Goal: Check status: Check status

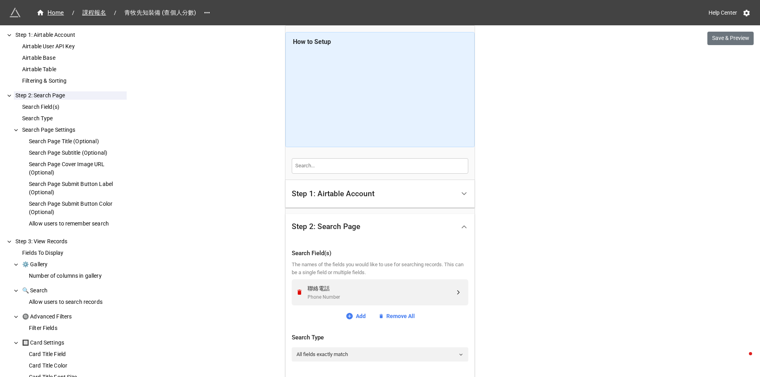
scroll to position [79, 0]
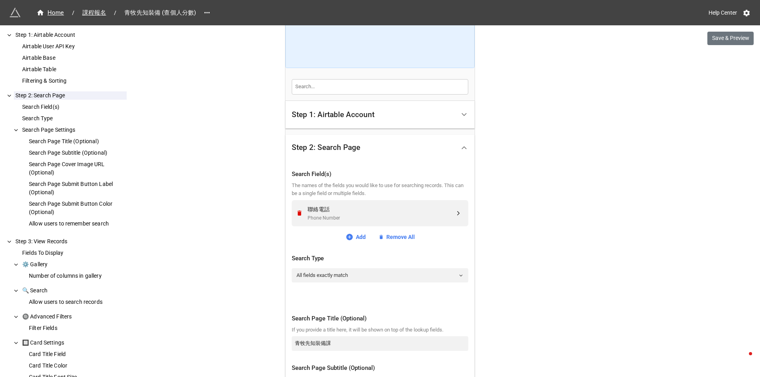
drag, startPoint x: 602, startPoint y: 232, endPoint x: 473, endPoint y: 175, distance: 141.5
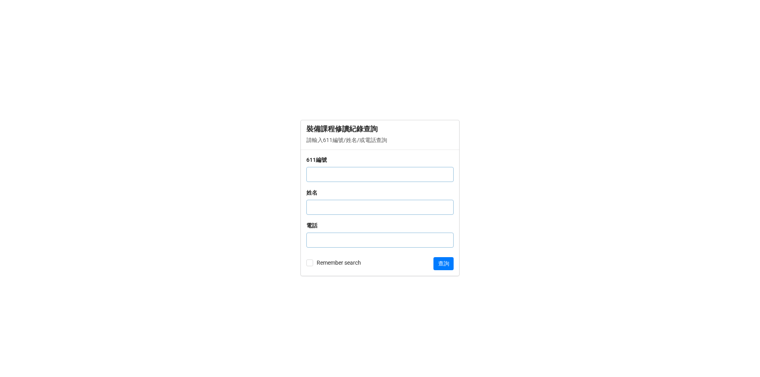
drag, startPoint x: 331, startPoint y: 178, endPoint x: 356, endPoint y: 213, distance: 42.5
click at [331, 178] on input "text" at bounding box center [380, 174] width 147 height 15
paste input "1007782"
type input "1007782"
click at [445, 265] on button "查詢" at bounding box center [444, 263] width 20 height 13
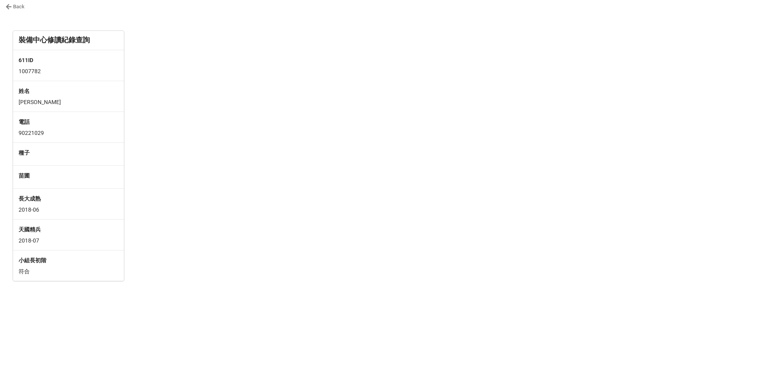
click at [38, 180] on div "苗圃" at bounding box center [69, 176] width 100 height 11
click at [166, 165] on div at bounding box center [193, 156] width 118 height 250
click at [216, 139] on div at bounding box center [193, 156] width 118 height 250
drag, startPoint x: 302, startPoint y: 165, endPoint x: 298, endPoint y: 164, distance: 4.4
click at [302, 165] on div at bounding box center [318, 160] width 118 height 258
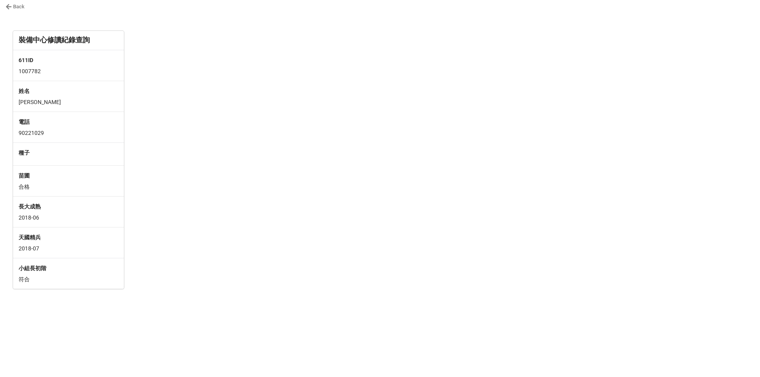
click at [12, 6] on link "Back" at bounding box center [15, 7] width 19 height 8
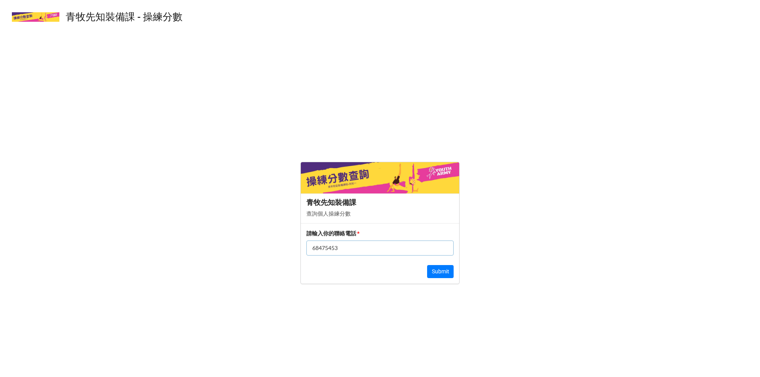
click at [371, 69] on div "青牧先知裝備課 - 操練分數 ​ 青牧先知裝備課 查詢個人操練分數 請輸入你的聯絡電話 * [PHONE_NUMBER] Submit" at bounding box center [380, 188] width 760 height 377
click at [344, 213] on p "查詢個人操練分數" at bounding box center [380, 214] width 147 height 8
click at [252, 208] on form "青牧先知裝備課 查詢個人操練分數 請輸入你的聯絡電話 * 68475453 Submit" at bounding box center [380, 223] width 760 height 296
click at [442, 272] on button "Submit" at bounding box center [440, 271] width 27 height 13
click at [401, 251] on input "text" at bounding box center [380, 248] width 147 height 15
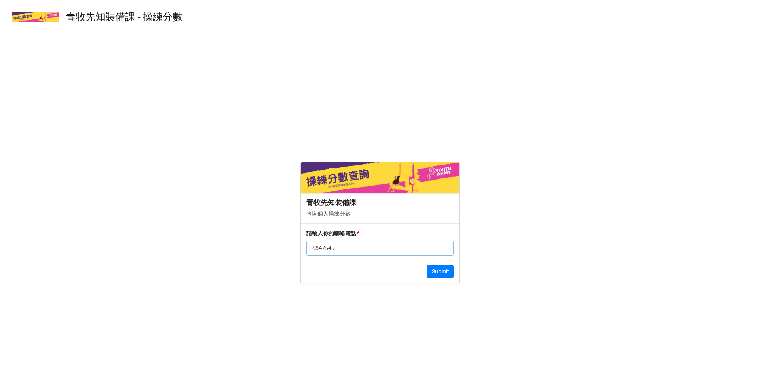
type input "68475453"
click button "Submit" at bounding box center [440, 271] width 27 height 13
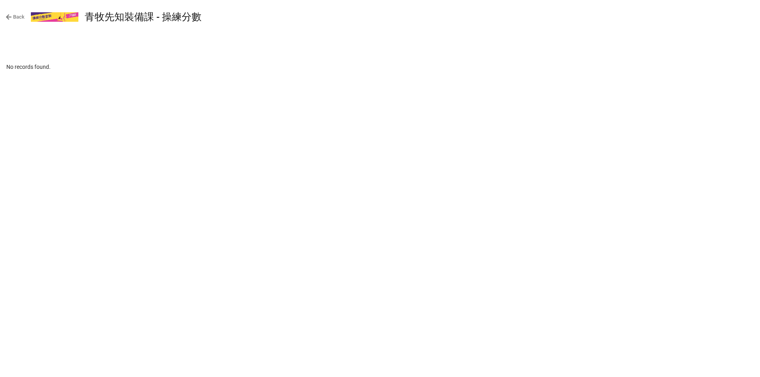
click at [7, 19] on icon at bounding box center [9, 17] width 6 height 6
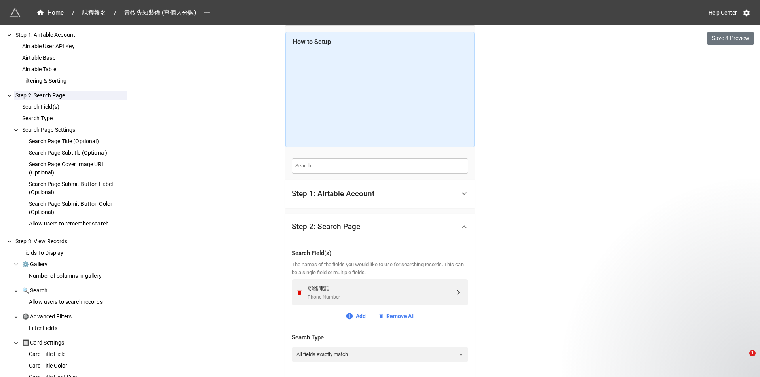
scroll to position [79, 0]
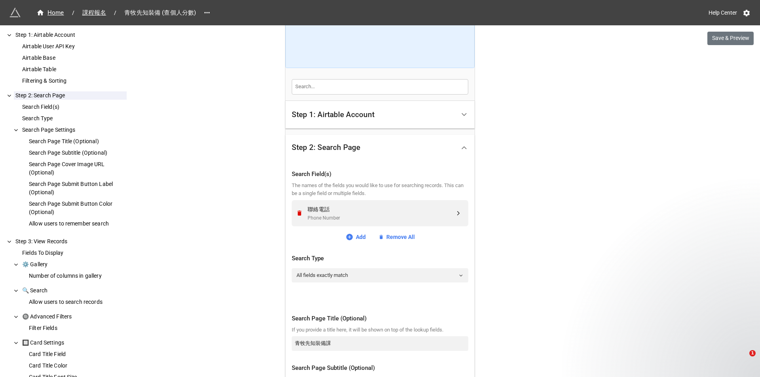
click at [328, 118] on div "Step 1: Airtable Account" at bounding box center [333, 115] width 83 height 8
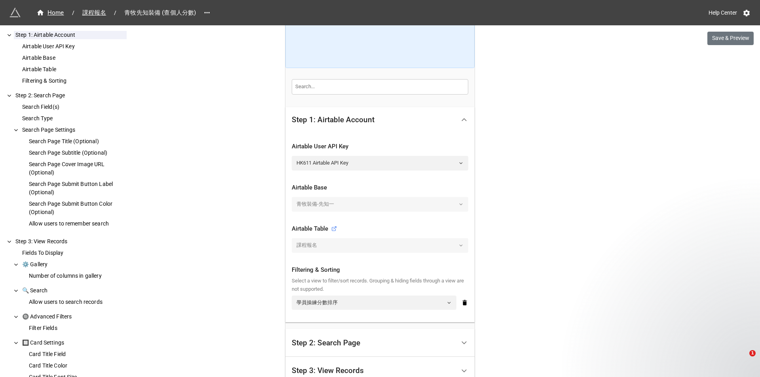
click at [246, 162] on div "Home / 課程報名 / 青牧先知裝備 (查個人分數) Help Center Save & Preview How to Setup Step 1: Ai…" at bounding box center [380, 318] width 760 height 795
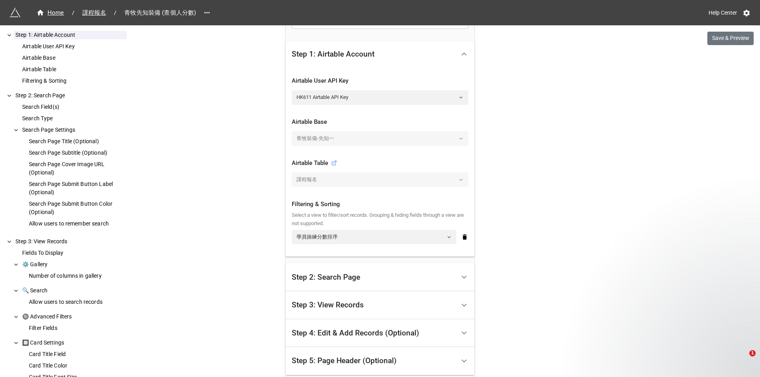
scroll to position [158, 0]
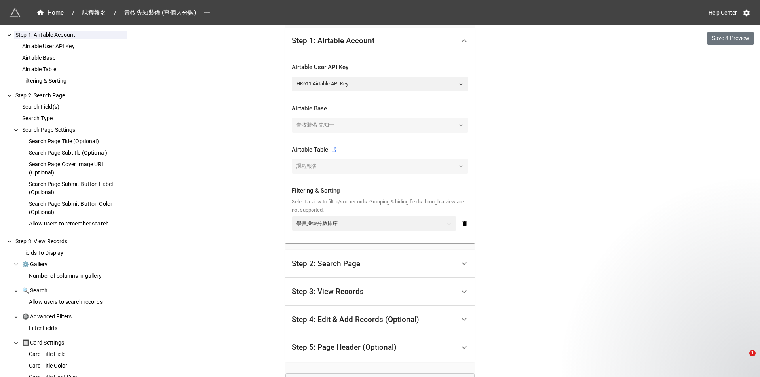
click at [326, 163] on div "課程報名" at bounding box center [380, 166] width 177 height 14
click at [593, 281] on div "Home / 課程報名 / 青牧先知裝備 (查個人分數) Help Center Save & Preview How to Setup Step 1: Ai…" at bounding box center [380, 239] width 760 height 795
click at [442, 223] on link "學員操練分數排序" at bounding box center [374, 224] width 165 height 14
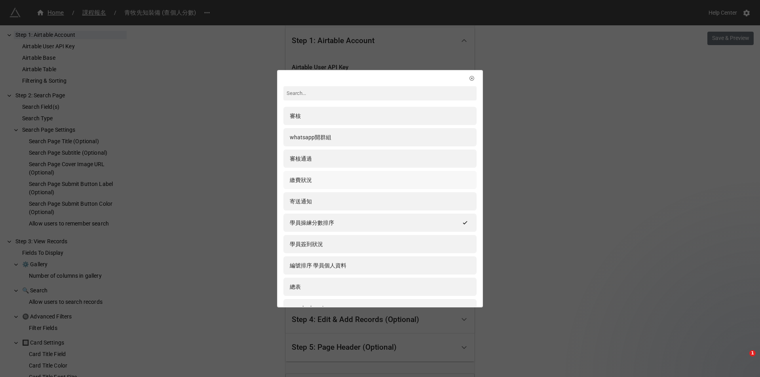
scroll to position [0, 0]
click at [503, 168] on div "審核 whatsapp開群組 審核通過 繳費狀況 寄送通知 學員操練分數排序 學員簽到狀況 編號排序 學員個人資料 總表 google sheet impor…" at bounding box center [380, 188] width 760 height 377
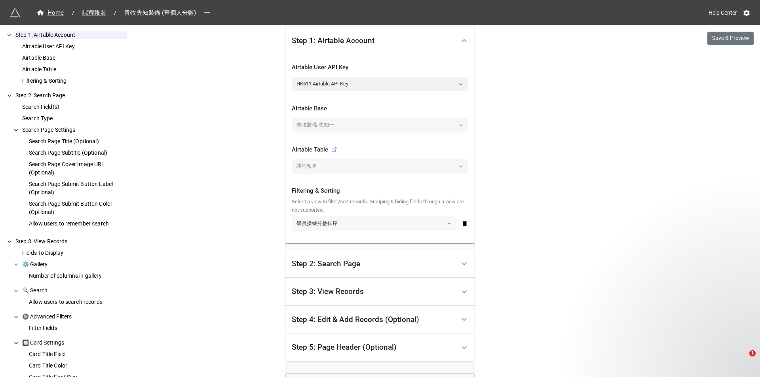
click at [451, 222] on link "學員操練分數排序" at bounding box center [374, 224] width 165 height 14
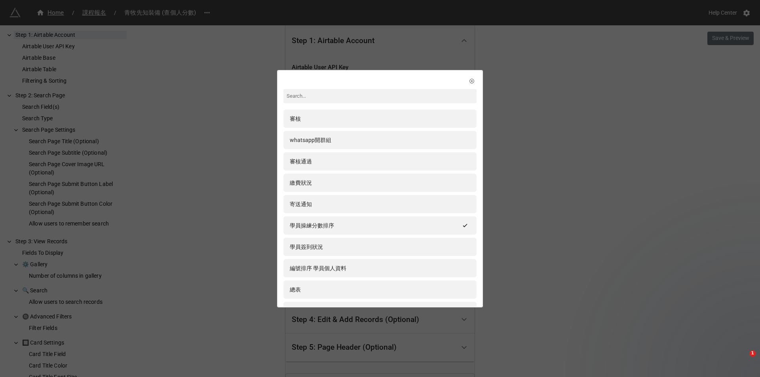
click at [506, 164] on div "審核 whatsapp開群組 審核通過 繳費狀況 寄送通知 學員操練分數排序 學員簽到狀況 編號排序 學員個人資料 總表 google sheet impor…" at bounding box center [380, 188] width 760 height 377
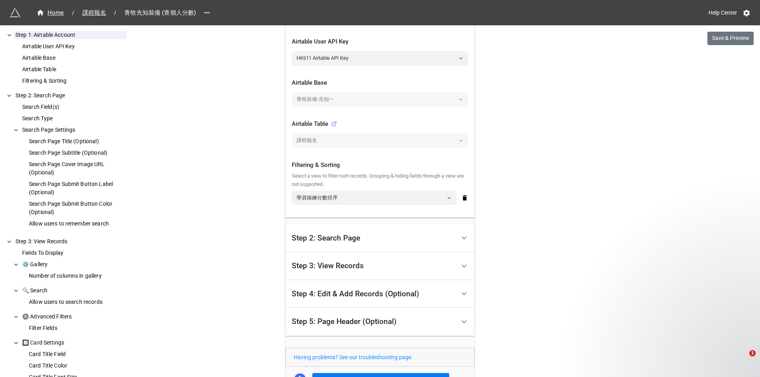
scroll to position [198, 0]
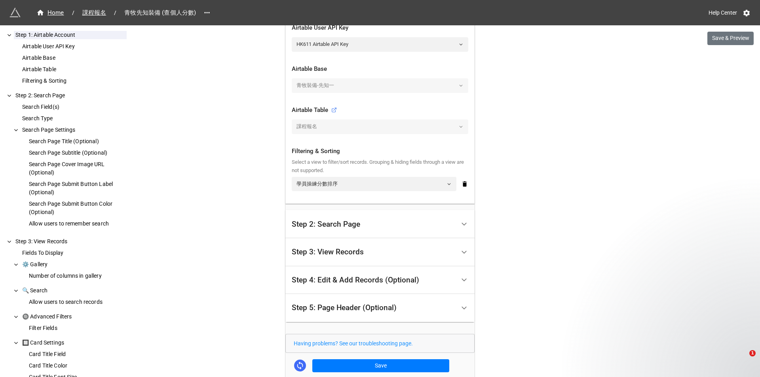
click at [463, 229] on div at bounding box center [464, 224] width 18 height 18
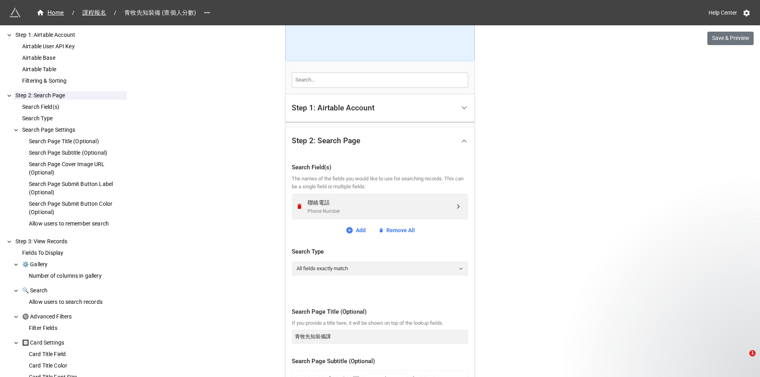
scroll to position [158, 0]
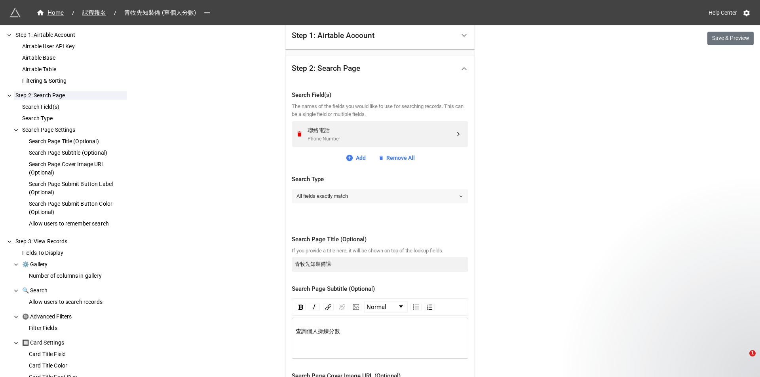
click at [459, 195] on icon at bounding box center [461, 196] width 5 height 5
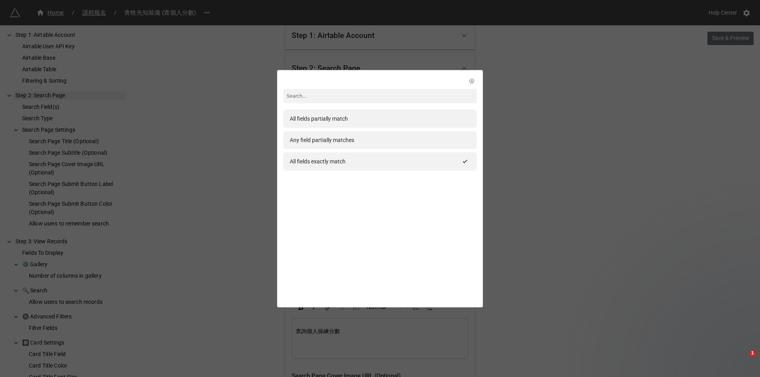
click at [532, 193] on div "All fields partially match Any field partially matches All fields exactly match" at bounding box center [380, 188] width 760 height 377
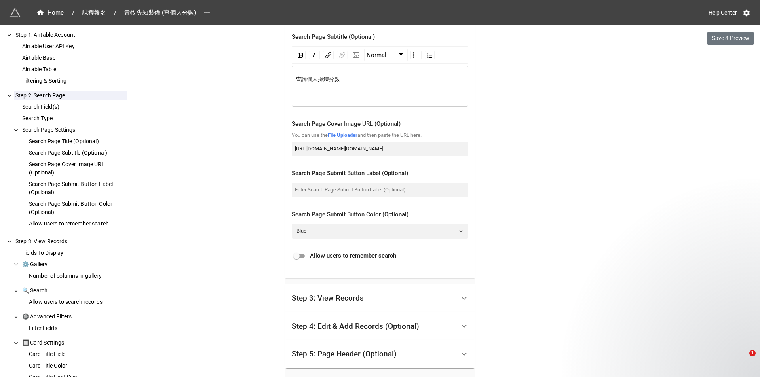
scroll to position [436, 0]
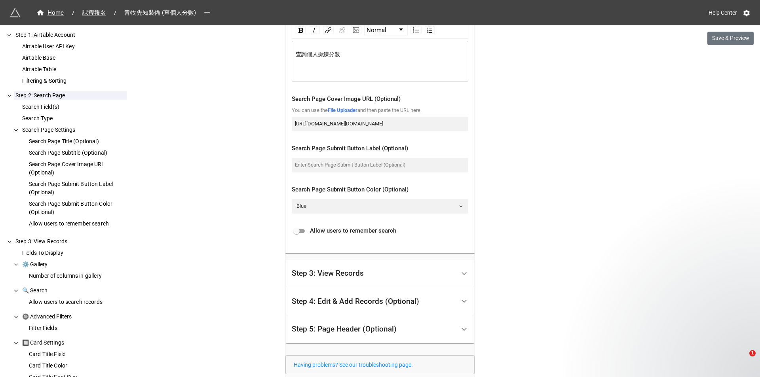
click at [441, 267] on div "Step 3: View Records" at bounding box center [374, 274] width 164 height 19
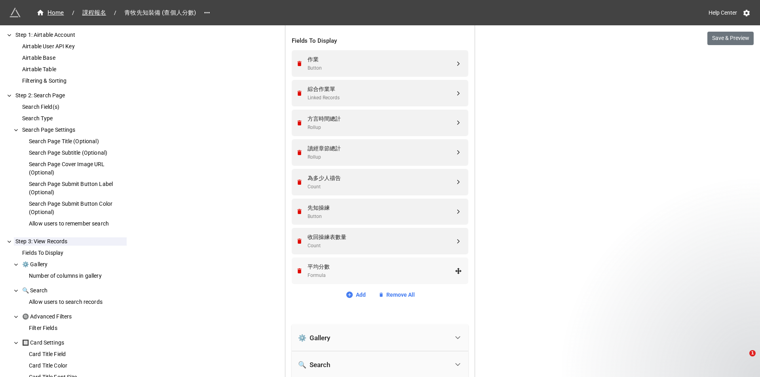
scroll to position [227, 0]
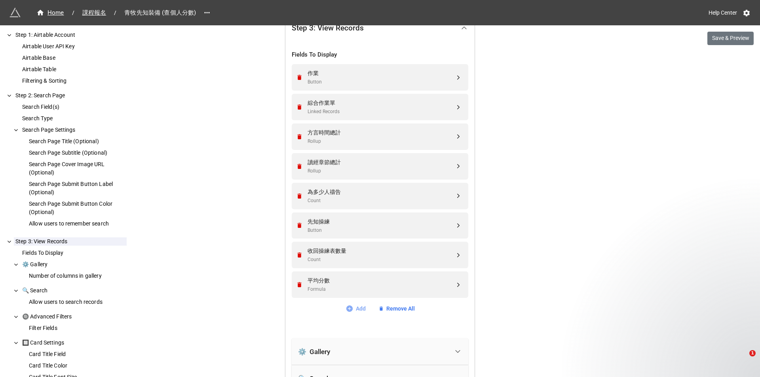
click at [358, 309] on link "Add" at bounding box center [356, 309] width 20 height 9
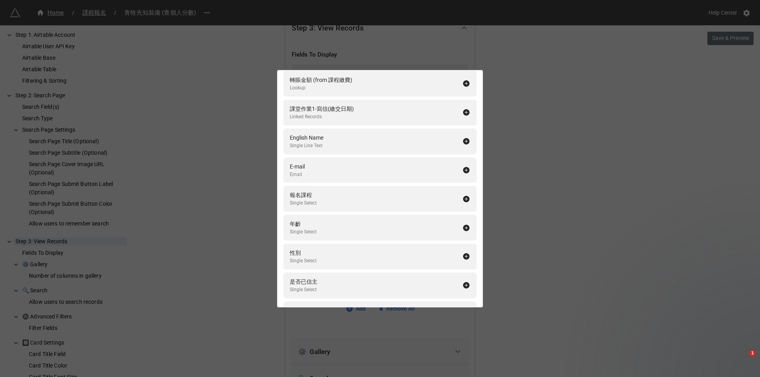
scroll to position [687, 0]
click at [542, 211] on div "Fields To Display Add All 編號-姓氏 Formula 中文姓名 Single Line Text 聯絡電話 Phone Number…" at bounding box center [380, 188] width 760 height 377
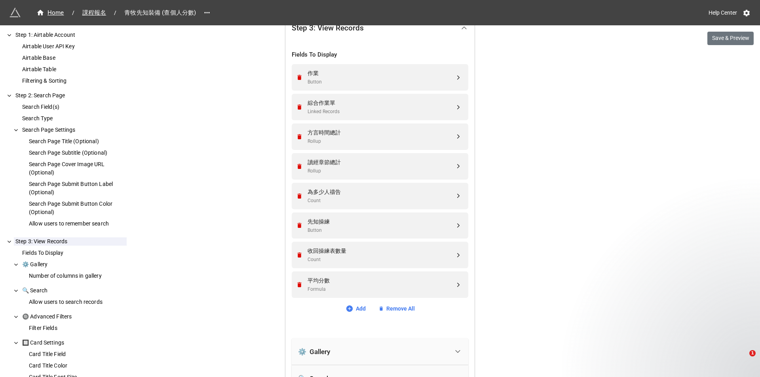
click at [365, 307] on div "Add Remove All" at bounding box center [380, 309] width 177 height 9
click at [363, 308] on link "Add" at bounding box center [356, 309] width 20 height 9
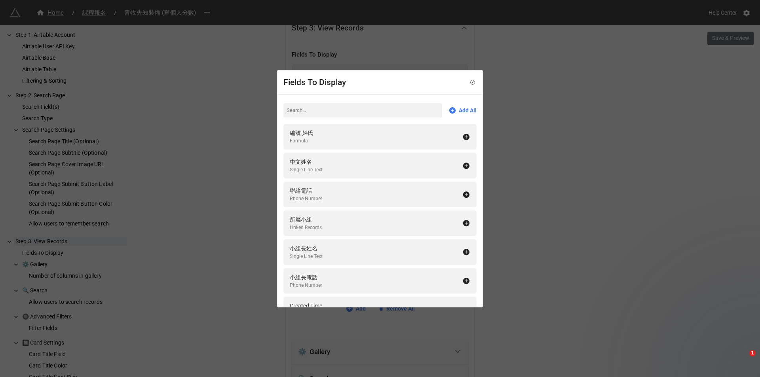
click at [543, 135] on div "Fields To Display Add All 編號-姓氏 Formula 中文姓名 Single Line Text 聯絡電話 Phone Number…" at bounding box center [380, 188] width 760 height 377
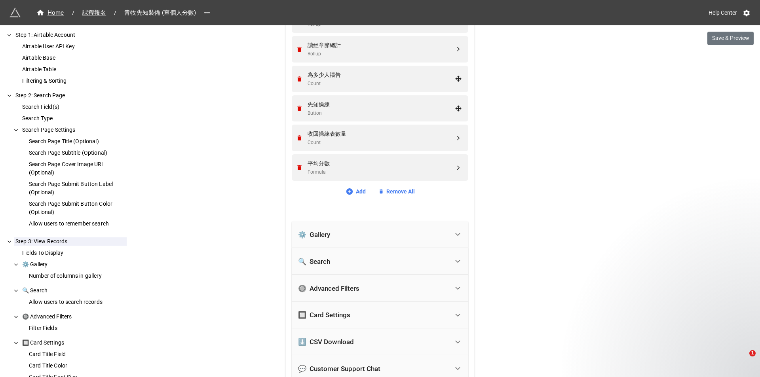
scroll to position [425, 0]
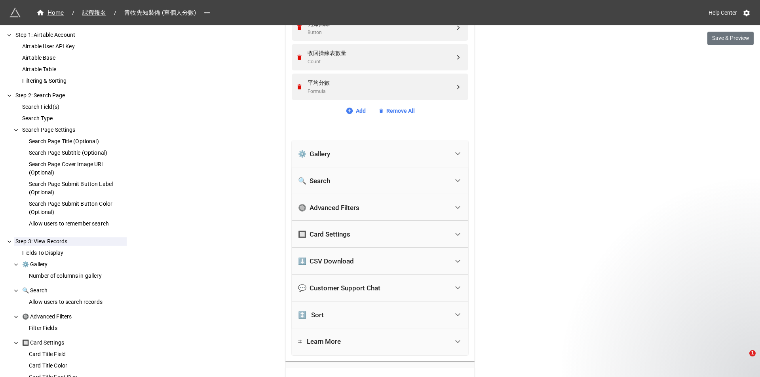
click at [343, 205] on div "🔘 Advanced Filters" at bounding box center [328, 208] width 61 height 8
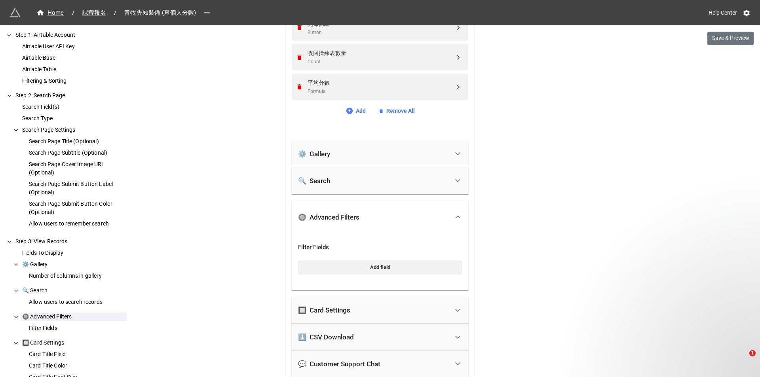
scroll to position [465, 0]
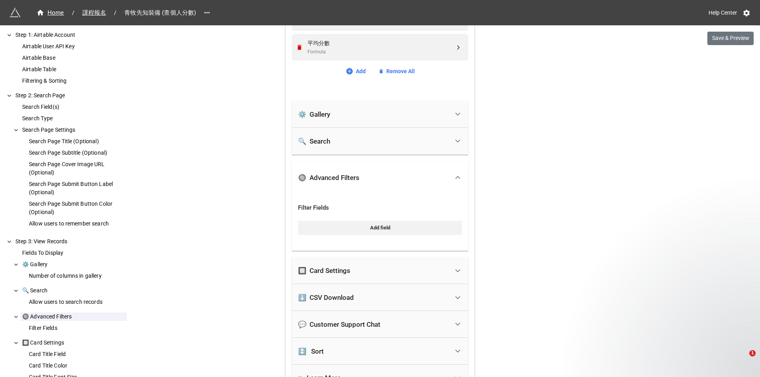
click at [326, 268] on div "🔲 Card Settings" at bounding box center [324, 271] width 52 height 8
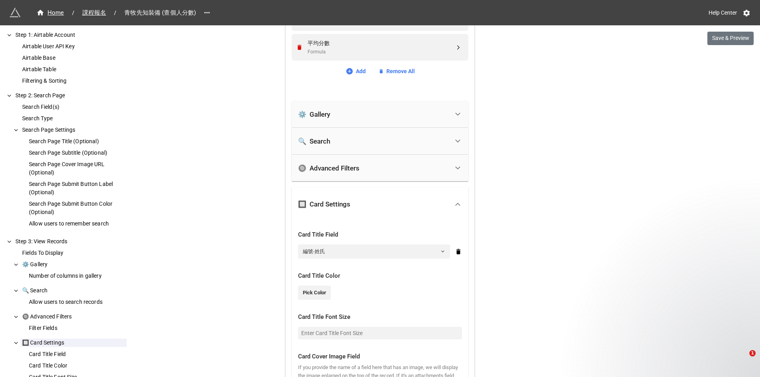
click at [338, 170] on div "🔘 Advanced Filters" at bounding box center [328, 168] width 61 height 8
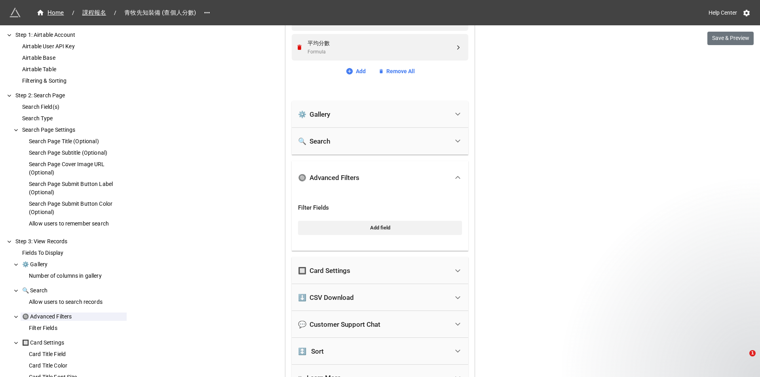
click at [250, 208] on div "Home / 課程報名 / 青牧先知裝備 (查個人分數) Help Center Save & Preview How to Setup Step 1: Ai…" at bounding box center [380, 134] width 760 height 1199
click at [381, 170] on div "🔘 Advanced Filters" at bounding box center [373, 177] width 151 height 17
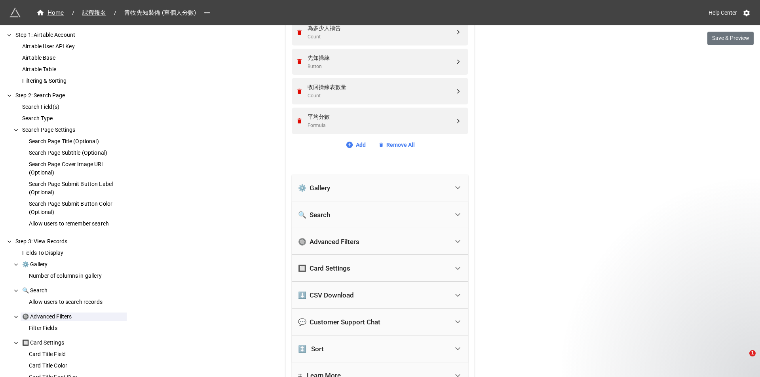
scroll to position [385, 0]
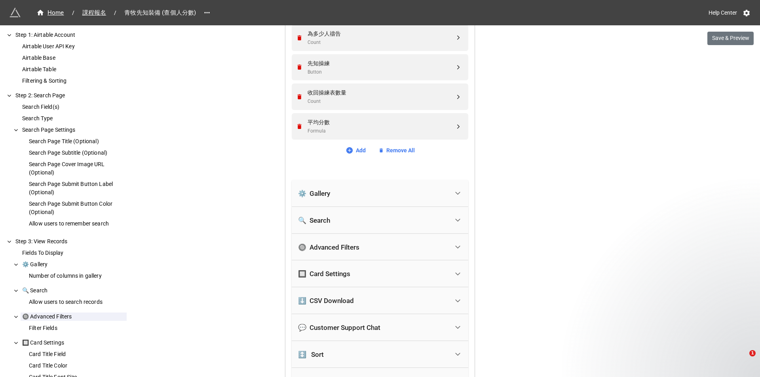
click at [439, 202] on div "⚙️ Gallery" at bounding box center [373, 193] width 151 height 17
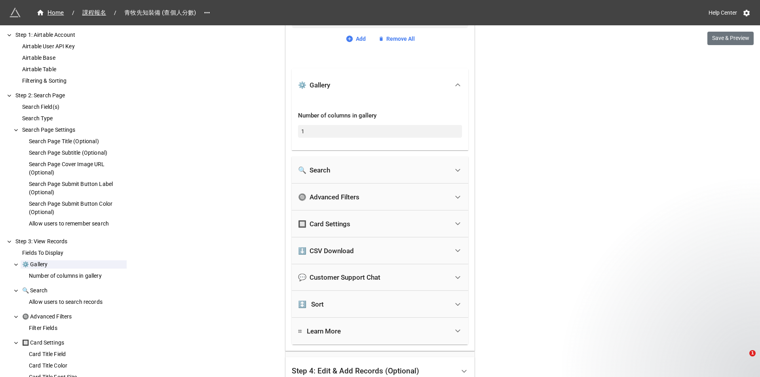
scroll to position [504, 0]
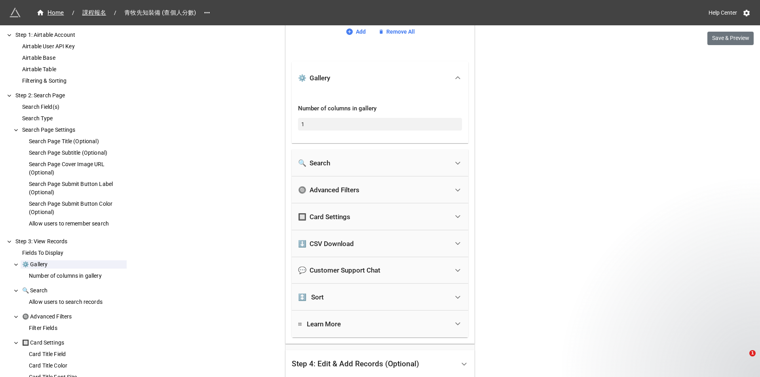
click at [346, 215] on div "🔲 Card Settings" at bounding box center [324, 217] width 52 height 8
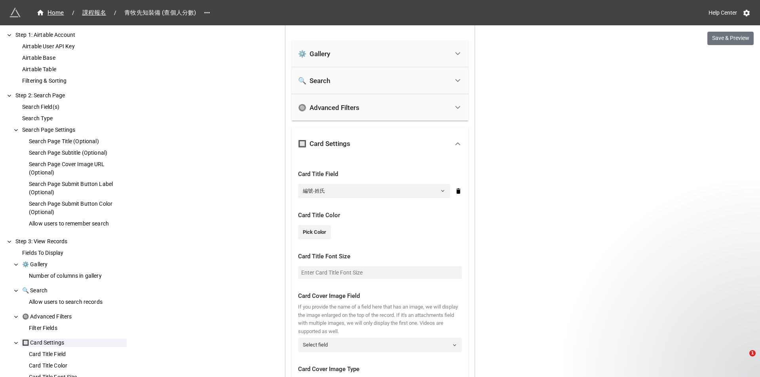
scroll to position [544, 0]
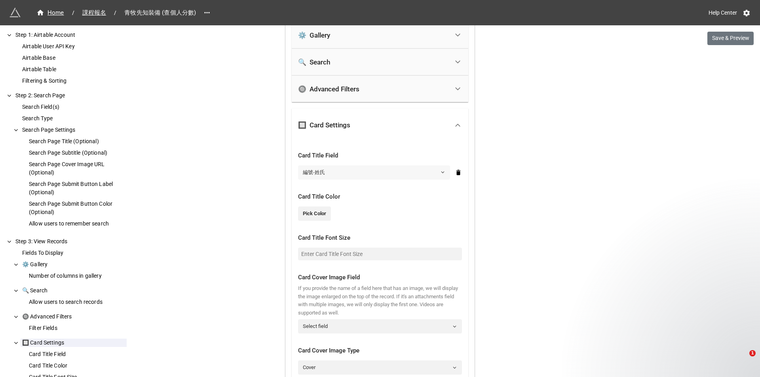
click at [380, 172] on link "編號-姓氏" at bounding box center [374, 173] width 152 height 14
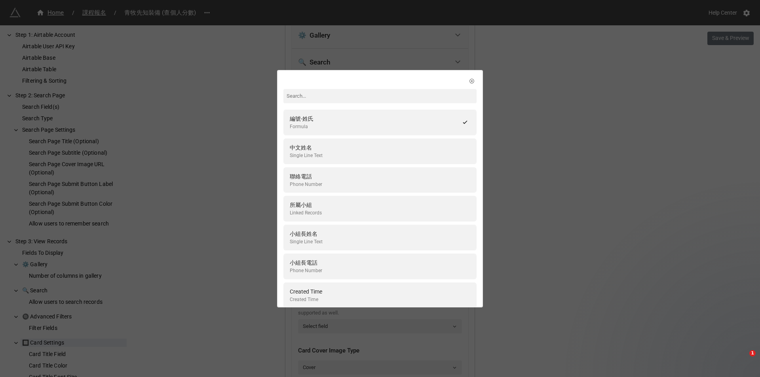
click at [250, 173] on div "編號-姓氏 Formula 中文姓名 Single Line Text 聯絡電話 Phone Number 所屬小組 Linked Records 小組長姓名…" at bounding box center [380, 188] width 760 height 377
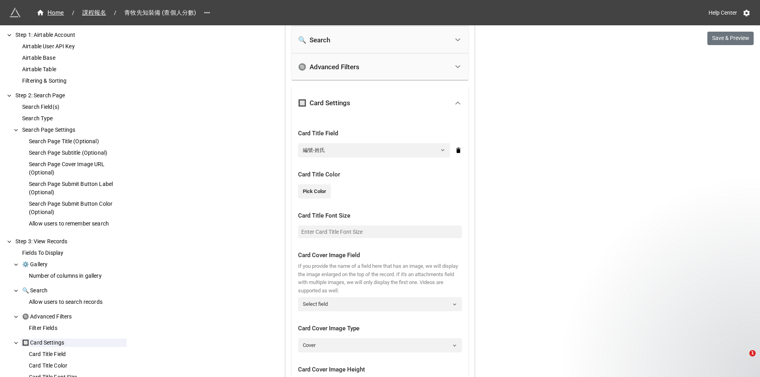
scroll to position [583, 0]
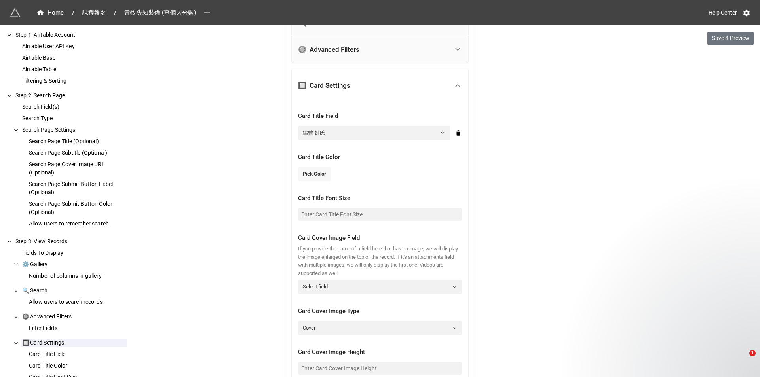
click at [309, 179] on link "Pick Color" at bounding box center [314, 174] width 33 height 14
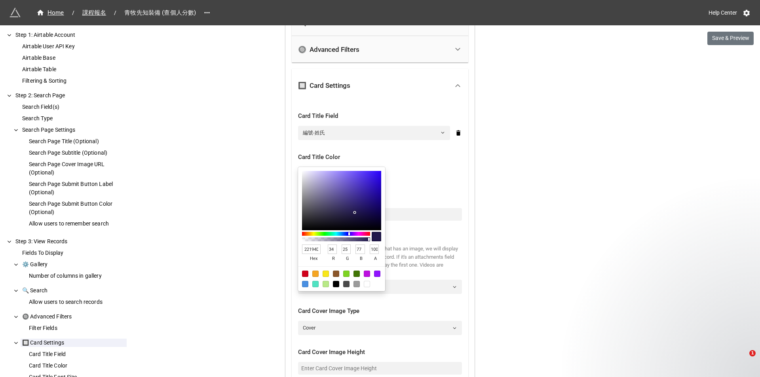
click at [273, 198] on div at bounding box center [380, 188] width 760 height 377
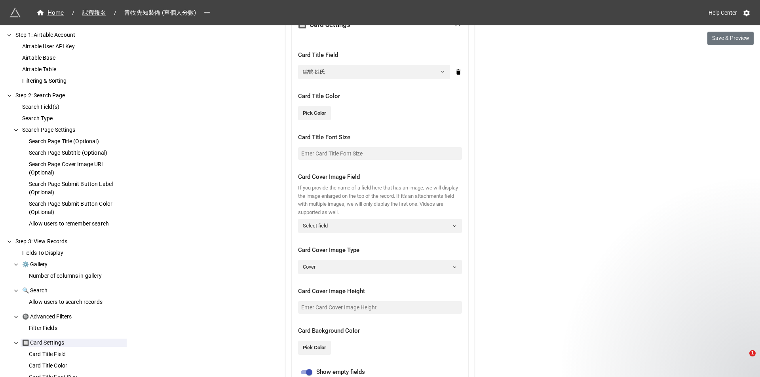
scroll to position [663, 0]
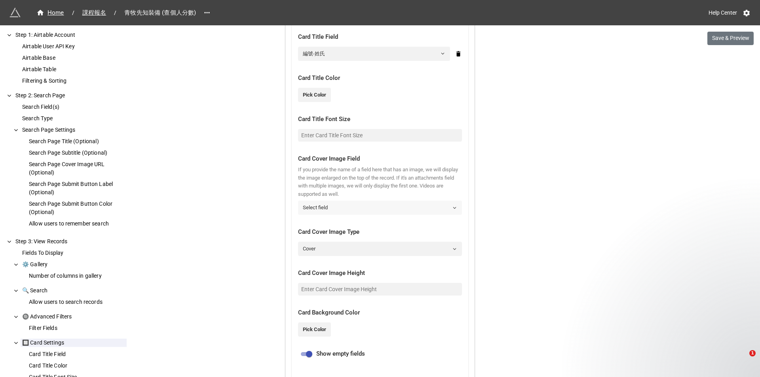
click at [332, 211] on link "Select field" at bounding box center [380, 208] width 164 height 14
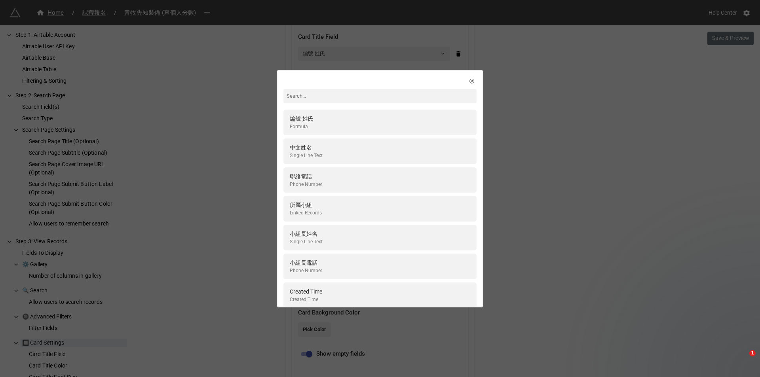
click at [229, 200] on div "編號-姓氏 Formula 中文姓名 Single Line Text 聯絡電話 Phone Number 所屬小組 Linked Records 小組長姓名…" at bounding box center [380, 188] width 760 height 377
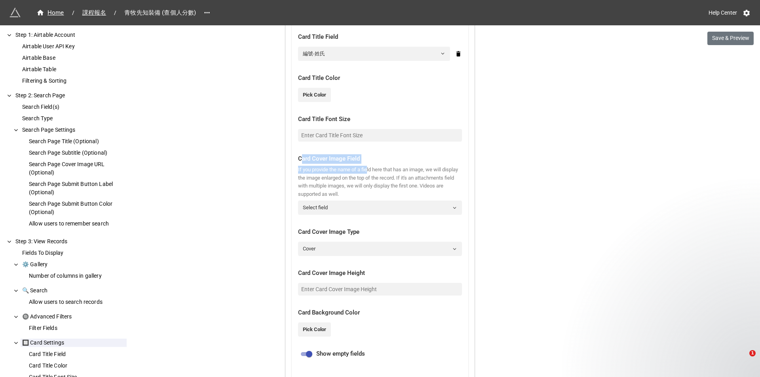
drag, startPoint x: 299, startPoint y: 158, endPoint x: 367, endPoint y: 169, distance: 68.2
click at [367, 169] on div "Card Cover Image Field If you provide the name of a field here that has an imag…" at bounding box center [380, 185] width 164 height 74
click at [298, 163] on div "Card Cover Image Field" at bounding box center [380, 159] width 164 height 10
drag, startPoint x: 296, startPoint y: 157, endPoint x: 363, endPoint y: 174, distance: 68.7
click at [363, 174] on div "Card Cover Image Field If you provide the name of a field here that has an imag…" at bounding box center [380, 185] width 164 height 74
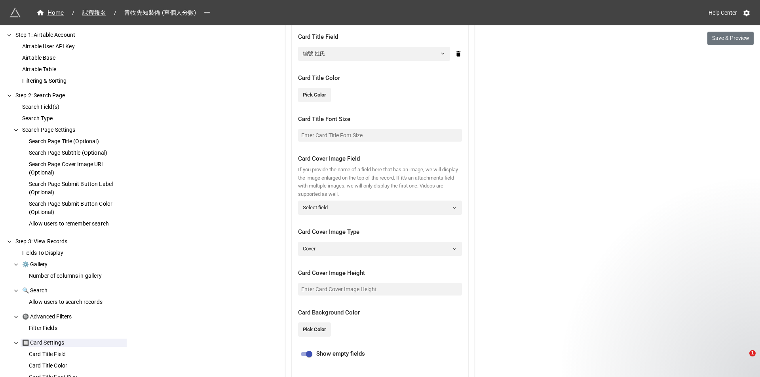
click at [363, 179] on div "If you provide the name of a field here that has an image, we will display the …" at bounding box center [380, 182] width 164 height 32
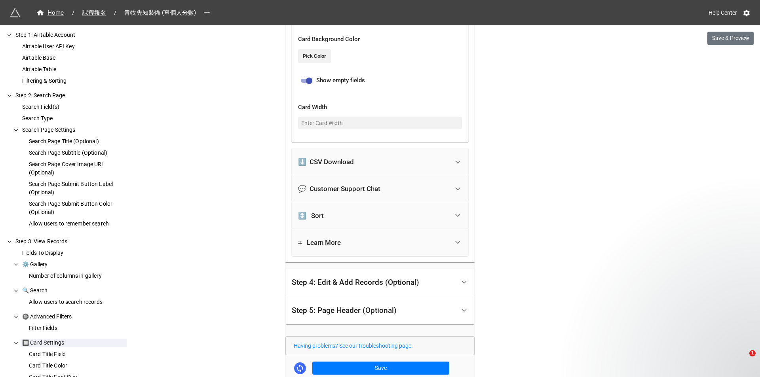
scroll to position [940, 0]
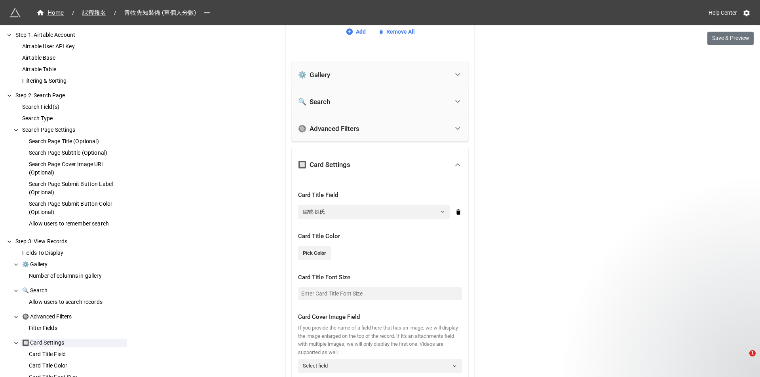
click at [375, 156] on div "🔲 Card Settings" at bounding box center [373, 164] width 151 height 17
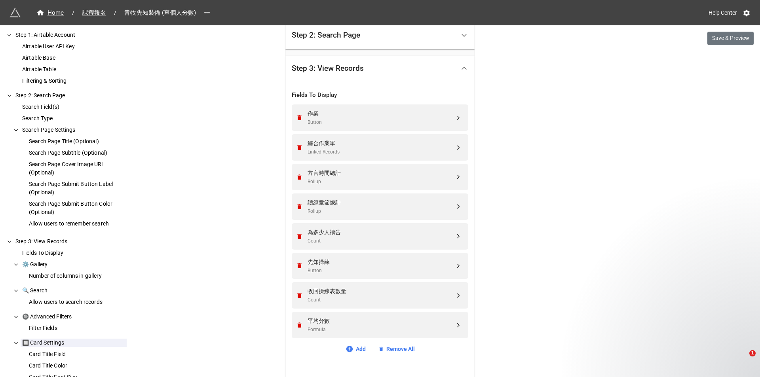
scroll to position [0, 0]
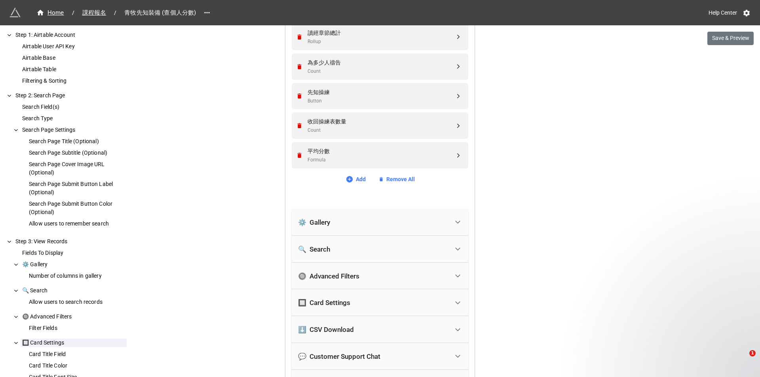
click at [396, 232] on div "⚙️ Gallery" at bounding box center [380, 222] width 177 height 27
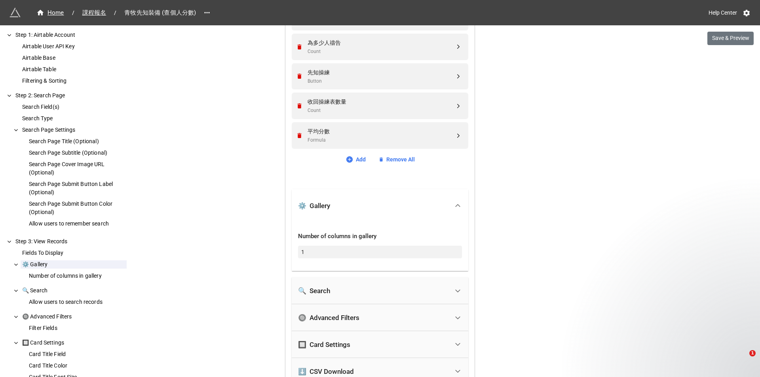
scroll to position [396, 0]
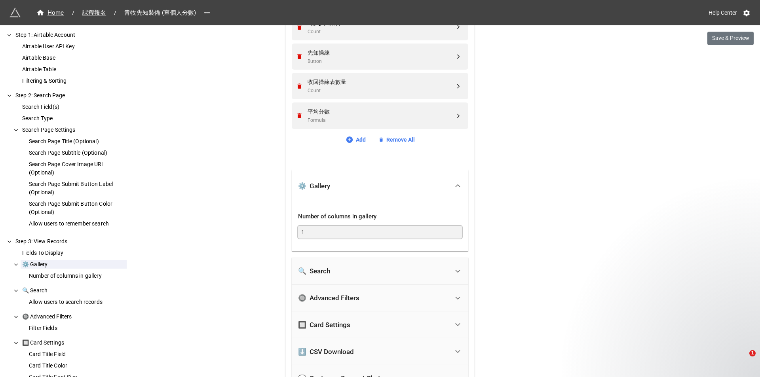
click at [347, 229] on input "1" at bounding box center [380, 232] width 164 height 13
click at [249, 214] on div "Home / 課程報名 / 青牧先知裝備 (查個人分數) Help Center Save & Preview How to Setup Step 1: Ai…" at bounding box center [380, 196] width 760 height 1185
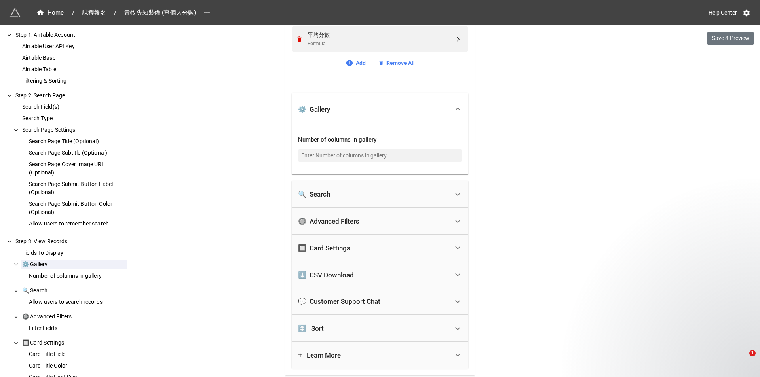
scroll to position [436, 0]
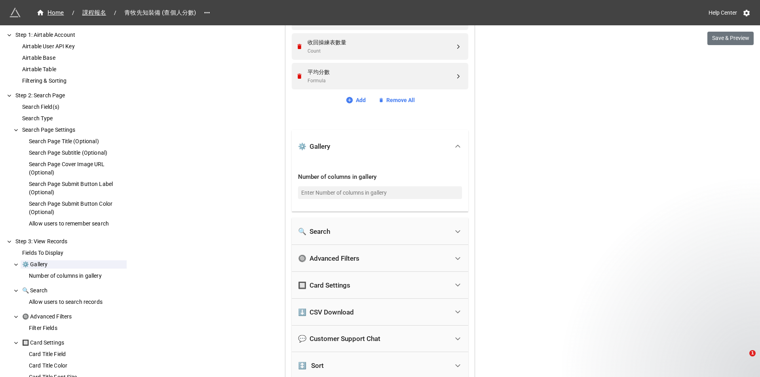
click at [385, 221] on div "🔍 Search" at bounding box center [380, 231] width 177 height 27
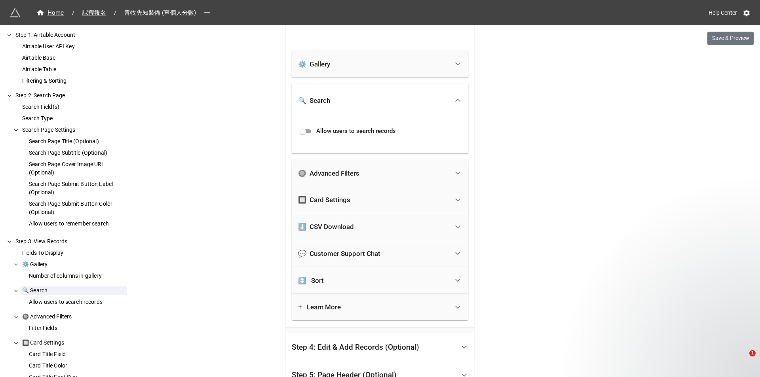
click at [387, 173] on div "🔘 Advanced Filters" at bounding box center [373, 173] width 151 height 17
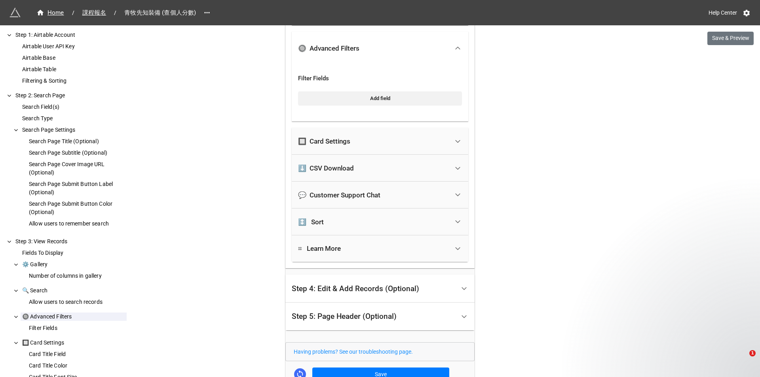
click at [389, 143] on div "🔲 Card Settings" at bounding box center [373, 141] width 151 height 17
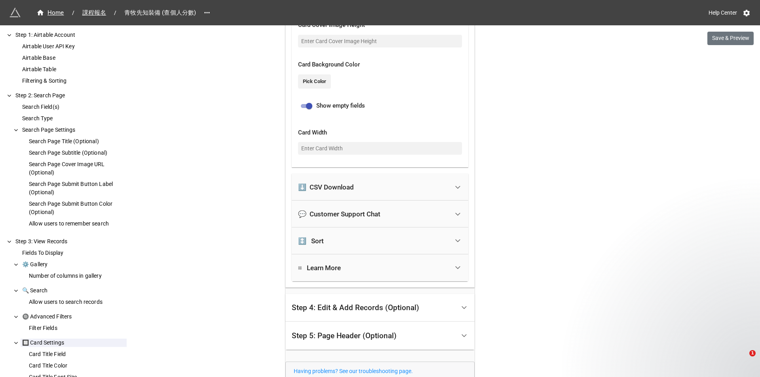
click at [373, 189] on div "⬇️ CSV Download" at bounding box center [373, 187] width 151 height 17
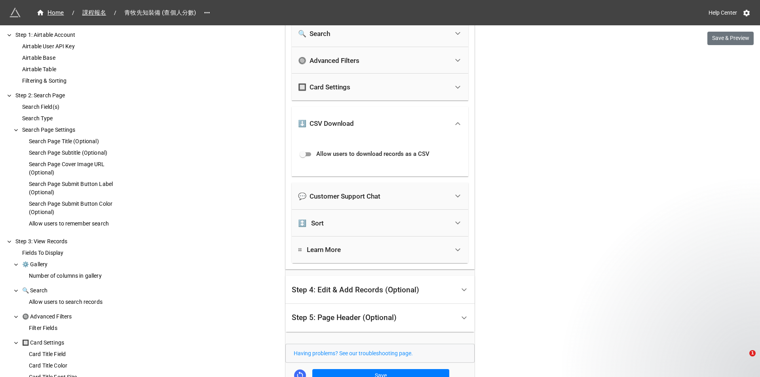
scroll to position [564, 0]
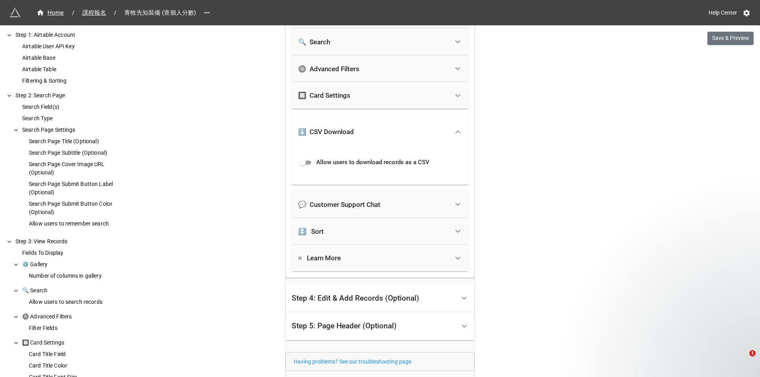
click at [388, 236] on div "↕️ Sort" at bounding box center [373, 231] width 151 height 17
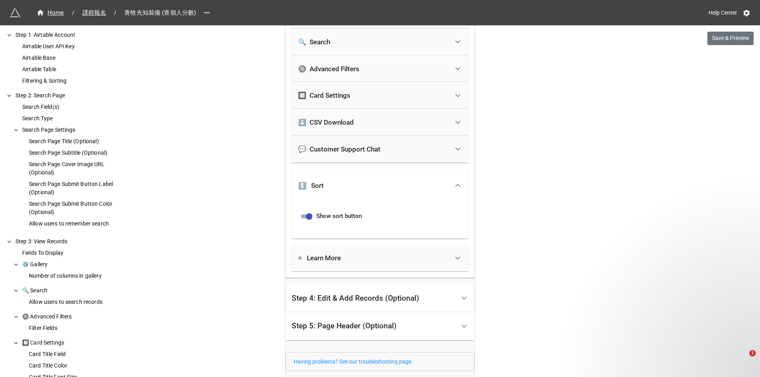
click at [393, 250] on div "⌗ Learn More" at bounding box center [373, 258] width 151 height 17
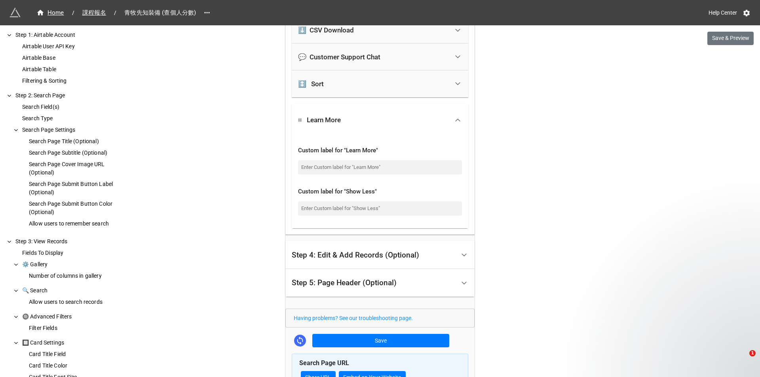
scroll to position [683, 0]
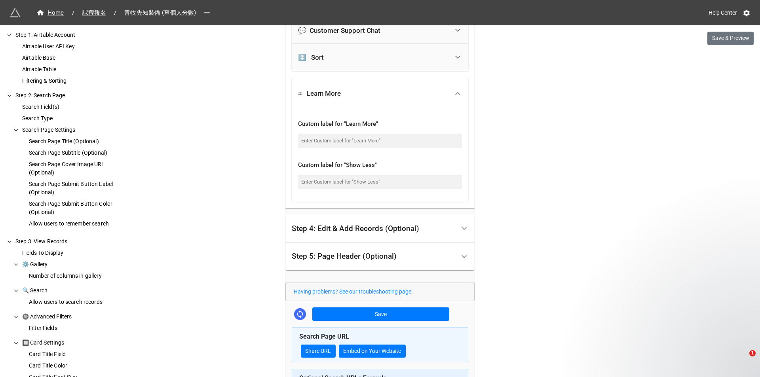
click at [405, 222] on div "Step 4: Edit & Add Records (Optional)" at bounding box center [374, 228] width 164 height 19
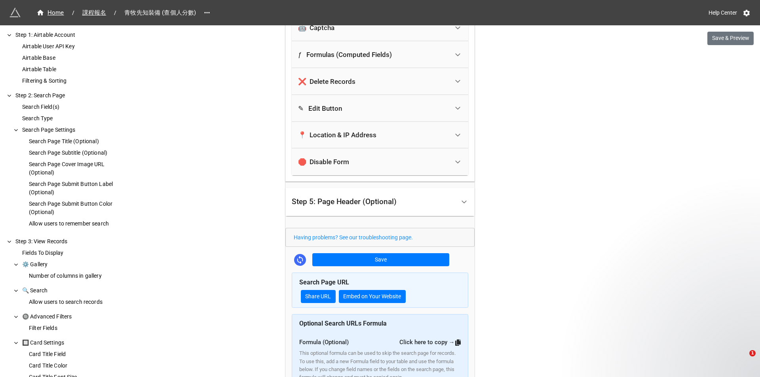
click at [413, 200] on div "Step 5: Page Header (Optional)" at bounding box center [374, 202] width 164 height 19
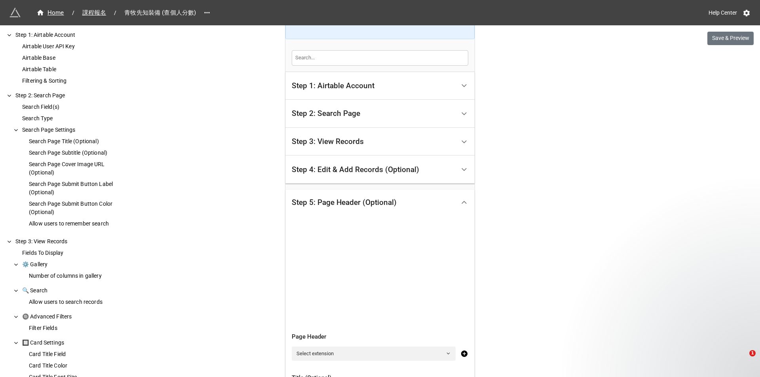
scroll to position [0, 0]
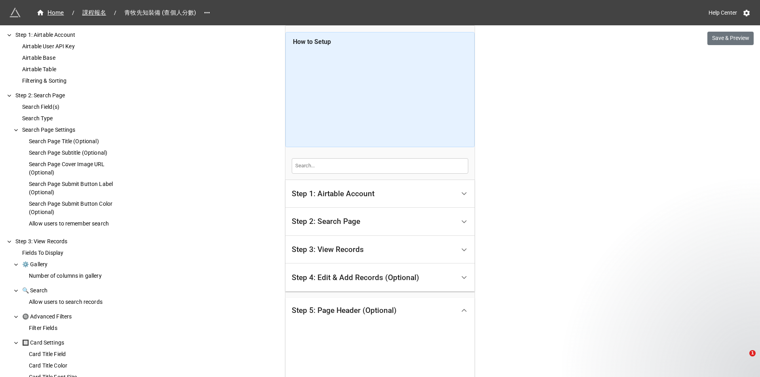
click at [445, 223] on div "Step 2: Search Page" at bounding box center [374, 222] width 164 height 19
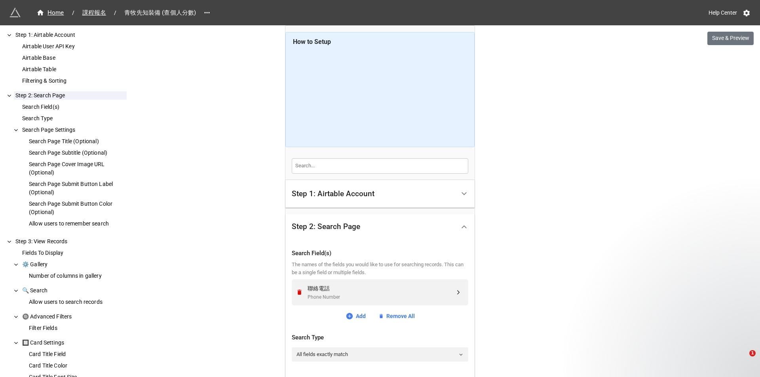
click at [439, 219] on div "Step 2: Search Page" at bounding box center [374, 227] width 164 height 19
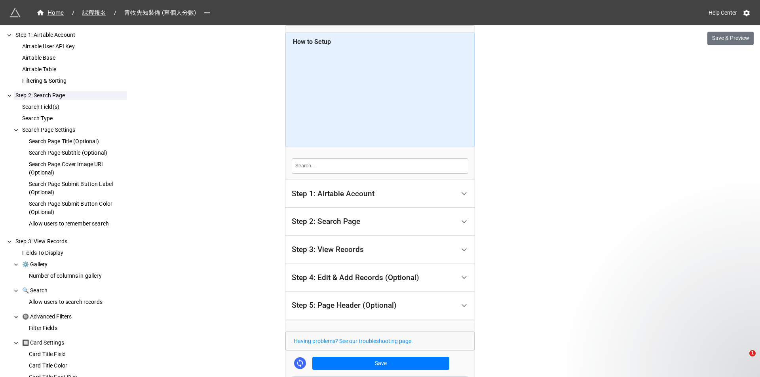
click at [446, 250] on div "Step 3: View Records" at bounding box center [374, 250] width 164 height 19
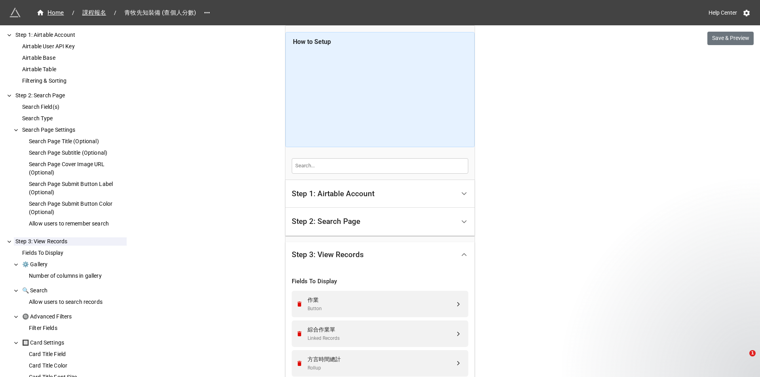
click at [459, 248] on div at bounding box center [464, 255] width 18 height 18
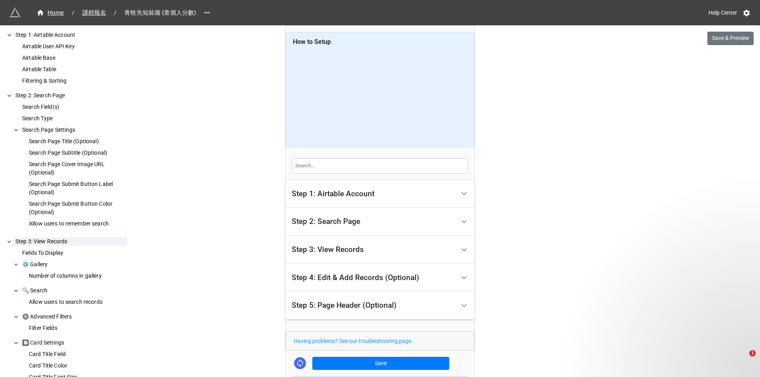
click at [460, 189] on div at bounding box center [464, 194] width 18 height 18
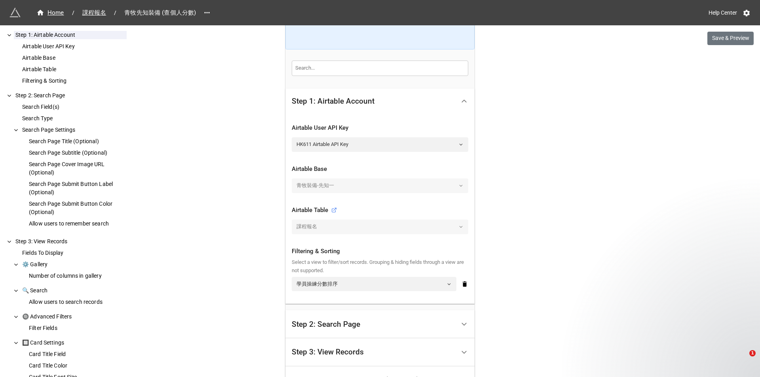
scroll to position [119, 0]
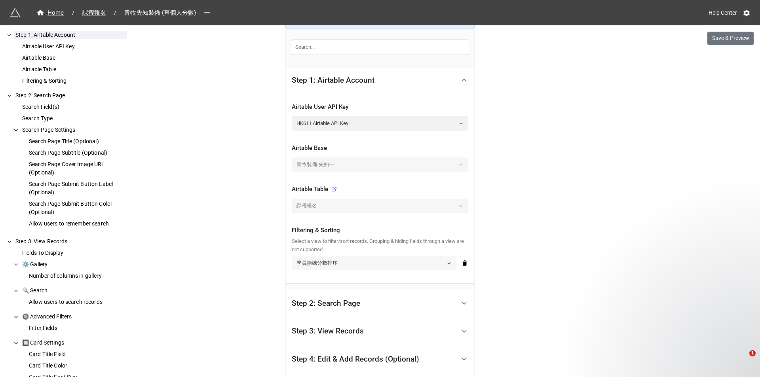
click at [410, 264] on link "學員操練分數排序" at bounding box center [374, 263] width 165 height 14
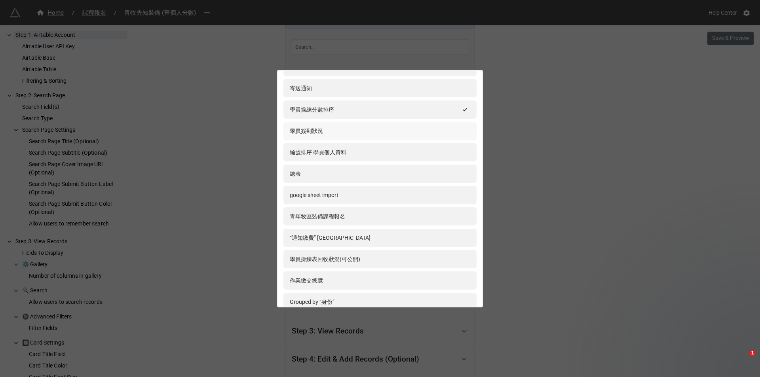
scroll to position [170, 0]
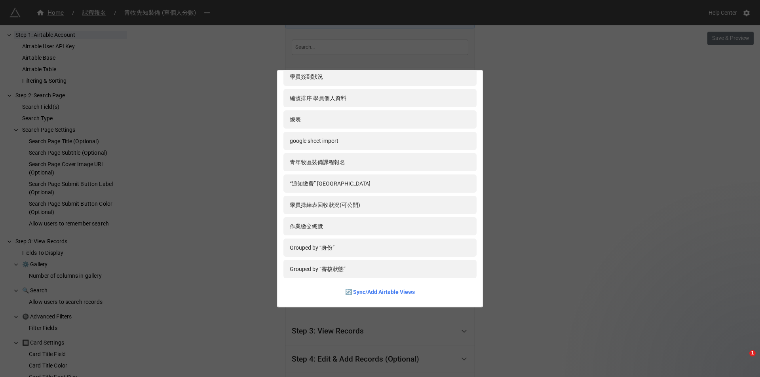
click at [589, 203] on div "審核 whatsapp開群組 審核通過 繳費狀況 寄送通知 學員操練分數排序 學員簽到狀況 編號排序 學員個人資料 總表 google sheet impor…" at bounding box center [380, 188] width 760 height 377
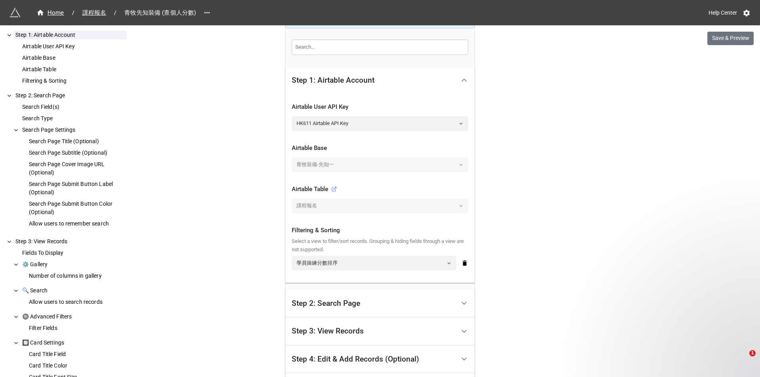
click at [466, 259] on div "Airtable User API Key HK611 Airtable API Key Airtable Base 青牧裝備-先知一 Airtable Ta…" at bounding box center [380, 188] width 189 height 190
click at [526, 225] on div "Home / 課程報名 / 青牧先知裝備 (查個人分數) Help Center Save & Preview How to Setup Step 1: Ai…" at bounding box center [380, 278] width 760 height 795
click at [731, 38] on button "Save & Preview" at bounding box center [731, 38] width 46 height 13
click at [573, 96] on div "Home / 課程報名 / 青牧先知裝備 (查個人分數) Help Center Save & Preview How to Setup Step 1: Ai…" at bounding box center [380, 278] width 760 height 795
click at [255, 250] on div "Home / 課程報名 / 青牧先知裝備 (查個人分數) Help Center Save & Preview How to Setup Step 1: Ai…" at bounding box center [380, 278] width 760 height 795
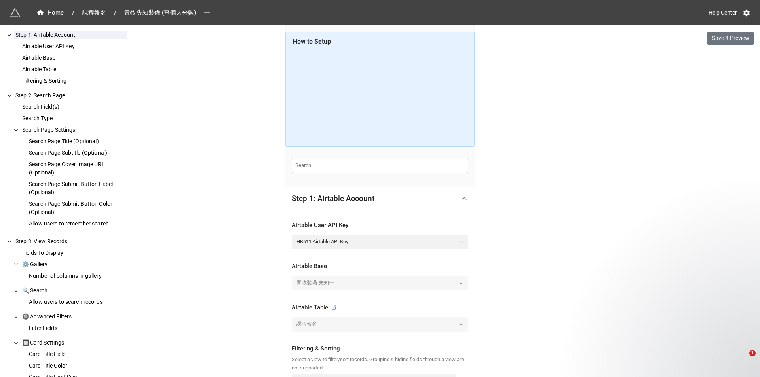
scroll to position [0, 0]
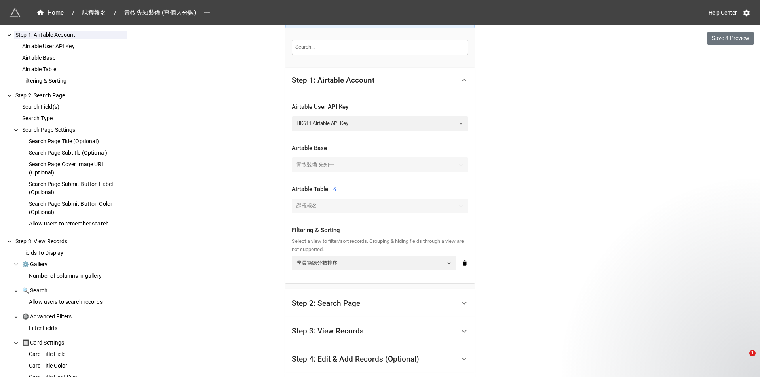
scroll to position [158, 0]
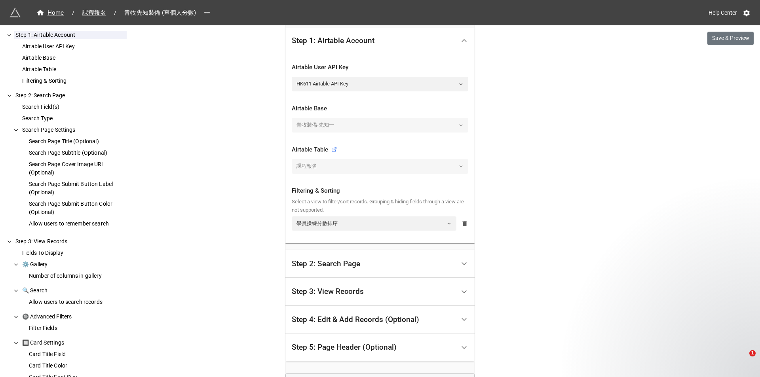
click at [463, 224] on icon at bounding box center [465, 224] width 4 height 6
click at [609, 190] on div "Home / 課程報名 / 青牧先知裝備 (查個人分數) Help Center Save & Preview How to Setup Step 1: Ai…" at bounding box center [380, 239] width 760 height 795
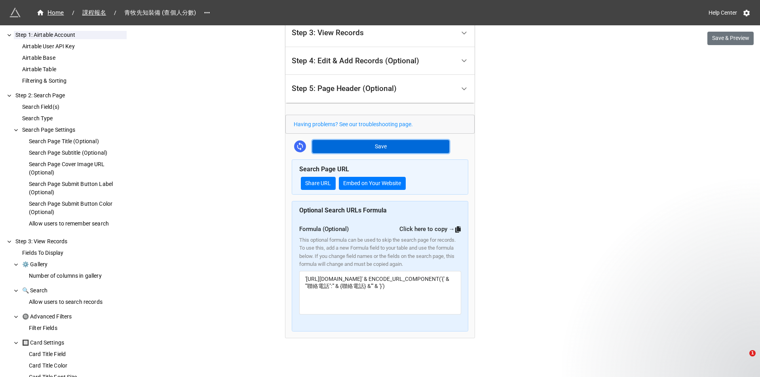
click at [354, 146] on button "Save" at bounding box center [380, 146] width 137 height 13
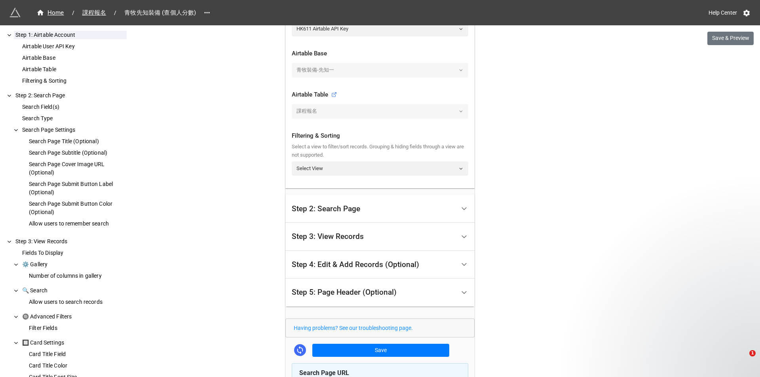
scroll to position [219, 0]
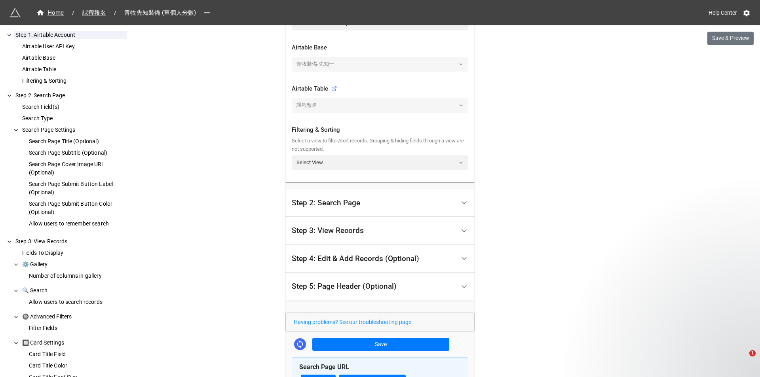
click at [409, 206] on div "Step 2: Search Page" at bounding box center [374, 203] width 164 height 19
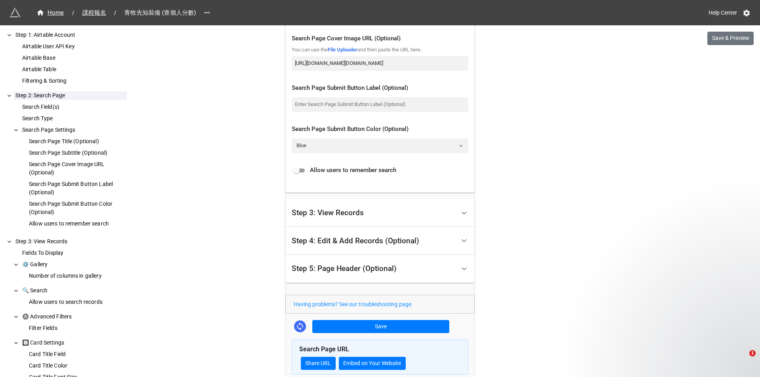
scroll to position [497, 0]
click at [386, 213] on div "Step 3: View Records" at bounding box center [374, 213] width 164 height 19
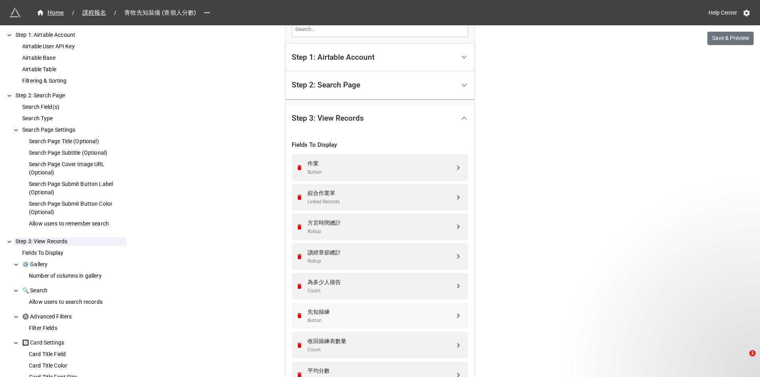
scroll to position [148, 0]
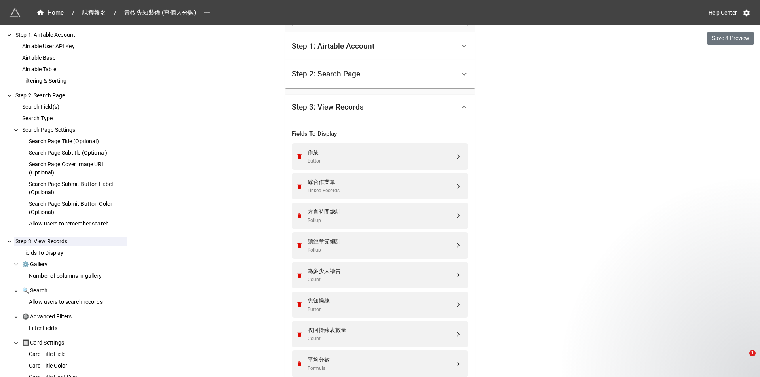
click at [369, 51] on div "Step 1: Airtable Account" at bounding box center [374, 46] width 164 height 19
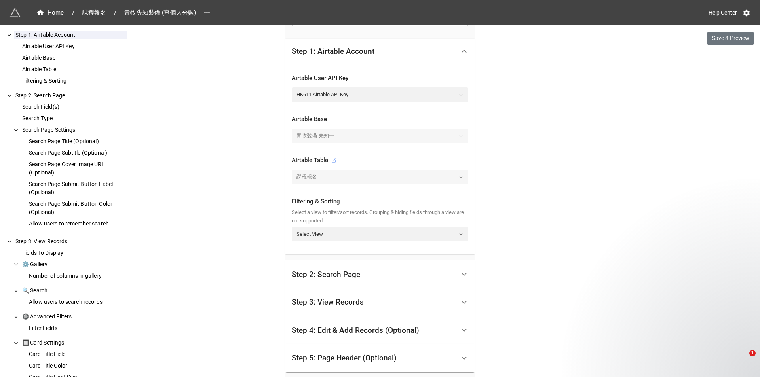
click at [335, 161] on icon at bounding box center [334, 161] width 6 height 6
click at [358, 233] on link "Select View" at bounding box center [380, 234] width 177 height 14
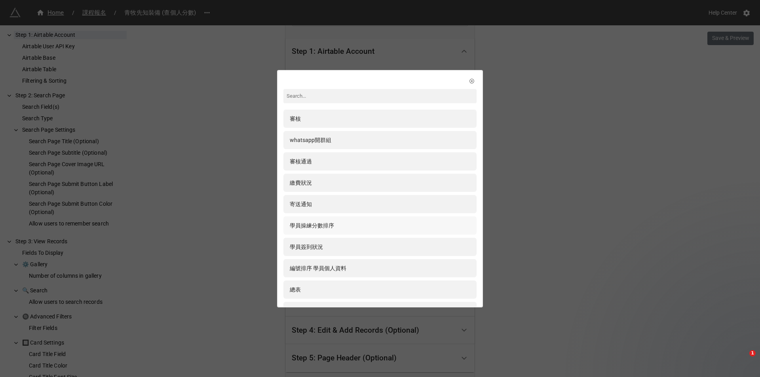
click at [361, 227] on div "學員操練分數排序" at bounding box center [380, 225] width 181 height 9
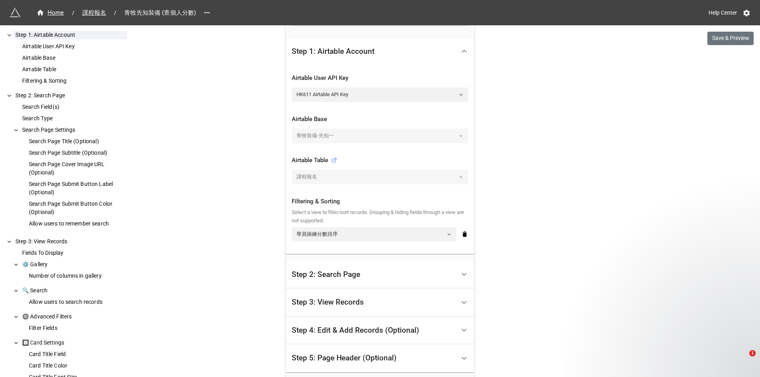
click at [581, 223] on div "Home / 課程報名 / 青牧先知裝備 (查個人分數) Help Center Save & Preview How to Setup Step 1: Ai…" at bounding box center [380, 249] width 760 height 795
click at [718, 45] on button "Save & Preview" at bounding box center [731, 38] width 46 height 13
click at [333, 159] on icon at bounding box center [334, 161] width 6 height 6
click at [268, 109] on div "Home / 課程報名 / 青牧先知裝備 (查個人分數) Help Center Save & Preview How to Setup Step 1: Ai…" at bounding box center [380, 249] width 760 height 795
click at [410, 133] on div "青牧裝備-先知一" at bounding box center [380, 136] width 177 height 14
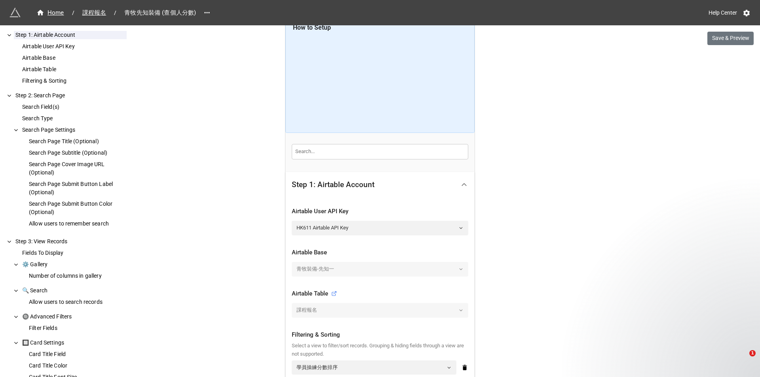
scroll to position [0, 0]
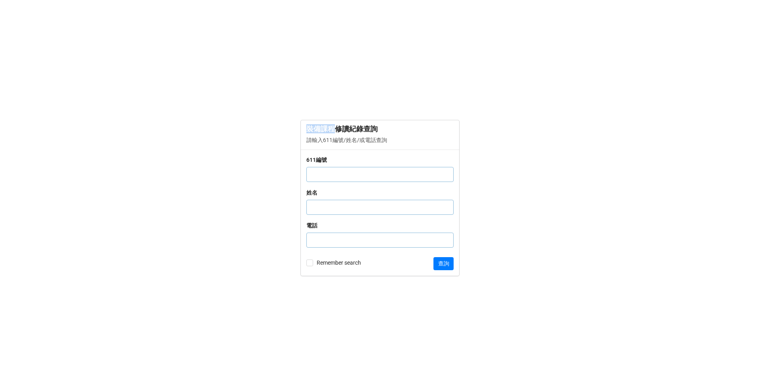
drag, startPoint x: 305, startPoint y: 127, endPoint x: 336, endPoint y: 128, distance: 30.5
click at [336, 128] on div "裝備課程修讀紀錄查詢 請輸入611編號/姓名/或電話查詢" at bounding box center [380, 134] width 158 height 29
copy div "裝備課程"
click at [260, 74] on form "裝備課程修讀紀錄查詢 請輸入611編號/姓名/或電話查詢 611編號 姓名 電話 Remember search 查詢" at bounding box center [380, 198] width 760 height 346
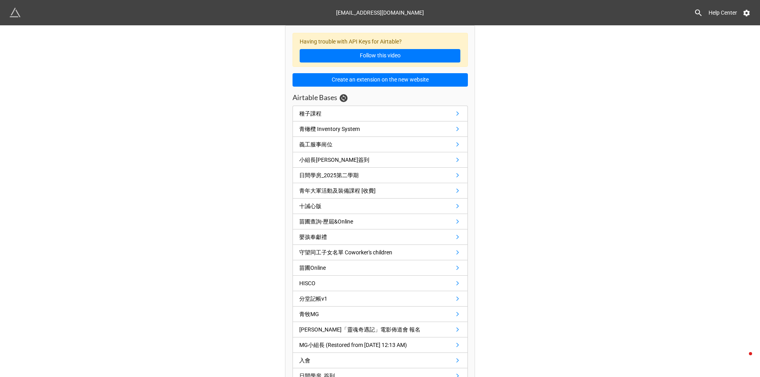
click at [699, 10] on icon at bounding box center [698, 12] width 9 height 9
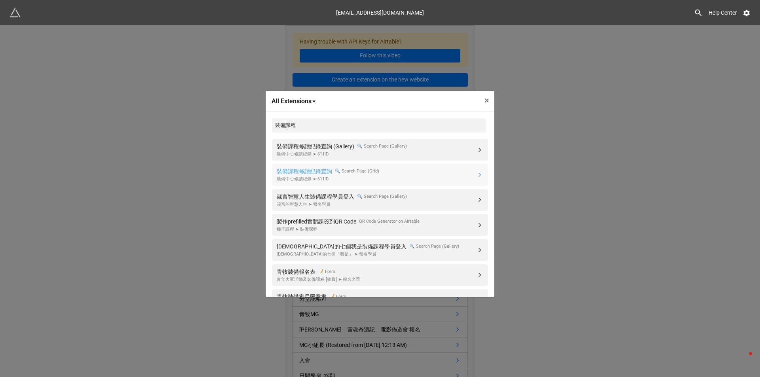
type input "裝備課程"
click at [561, 103] on div "All Extensions All Extensions 🔝 Page Header 📝 Form 👤 Portal (Grid) 👤 Portal (Ga…" at bounding box center [380, 213] width 760 height 377
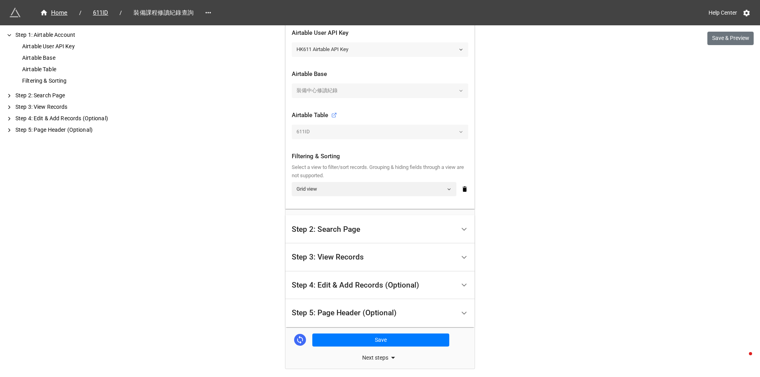
scroll to position [198, 0]
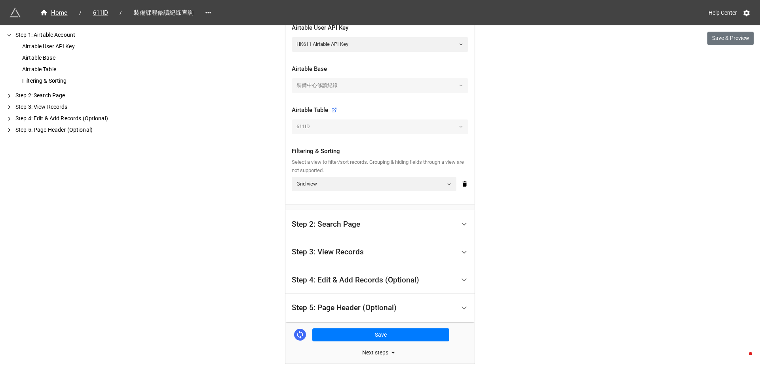
click at [406, 225] on div "Step 2: Search Page" at bounding box center [374, 224] width 164 height 19
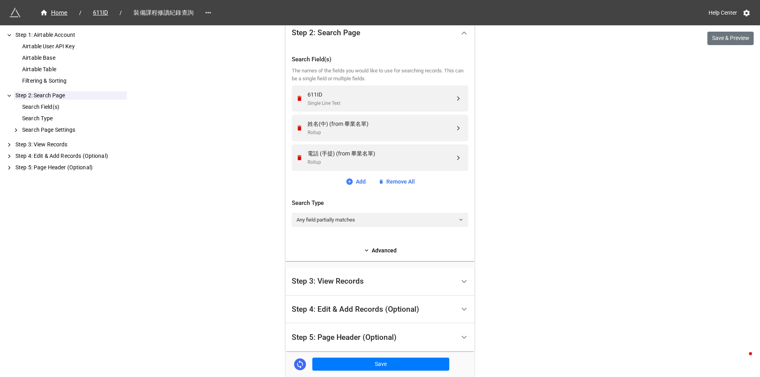
scroll to position [238, 0]
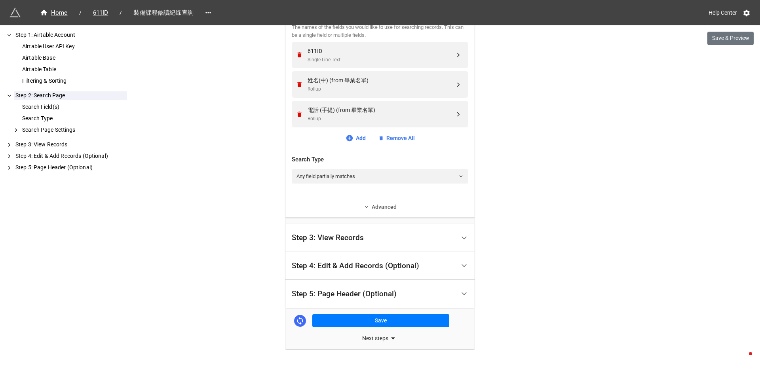
click at [358, 207] on link "Advanced" at bounding box center [380, 207] width 177 height 9
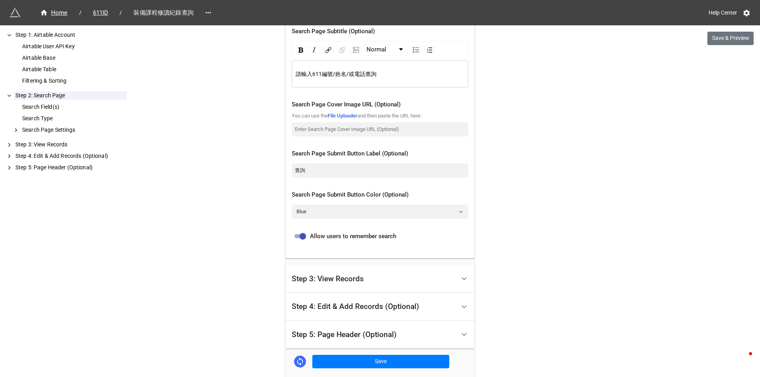
scroll to position [515, 0]
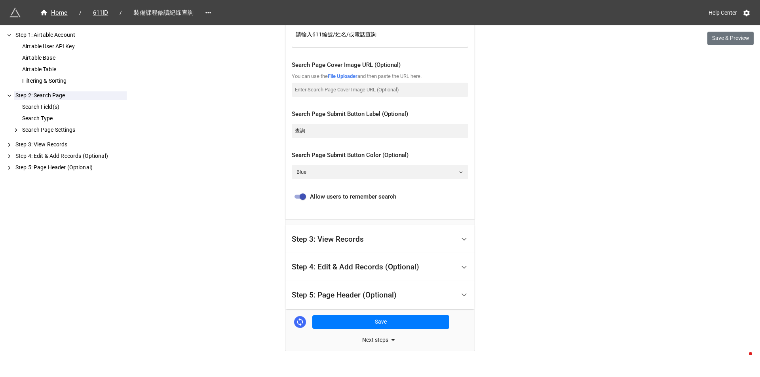
click at [326, 236] on div "Step 3: View Records" at bounding box center [328, 240] width 72 height 8
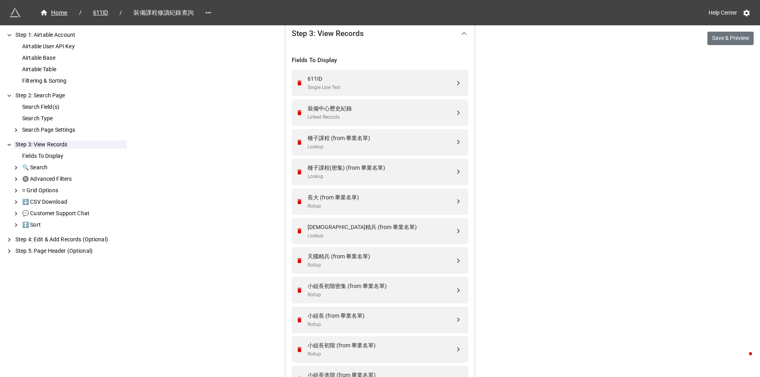
scroll to position [231, 0]
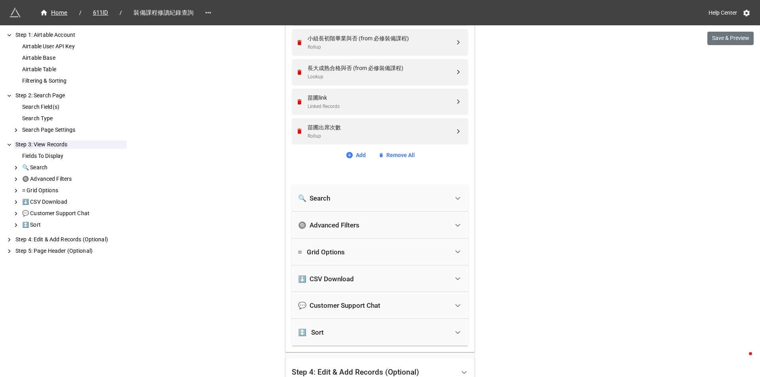
click at [316, 193] on div "🔍 Search" at bounding box center [373, 198] width 151 height 17
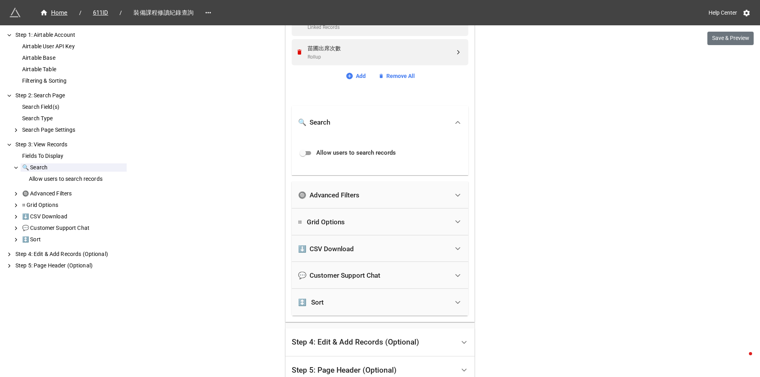
click at [321, 196] on div "🔘 Advanced Filters" at bounding box center [328, 195] width 61 height 8
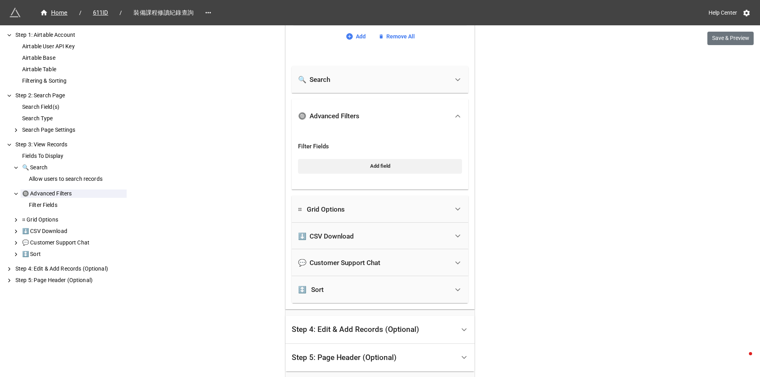
click at [308, 199] on div "⌗ Grid Options" at bounding box center [380, 209] width 177 height 27
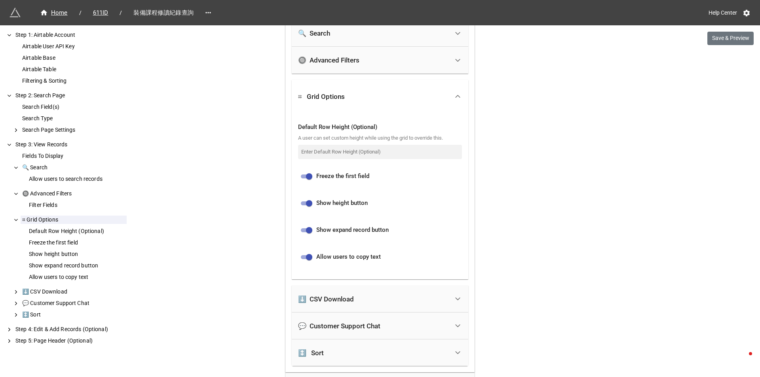
scroll to position [825, 0]
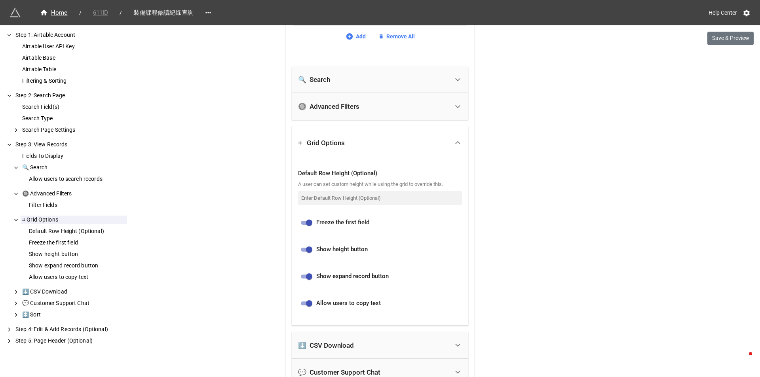
click at [100, 9] on span "611ID" at bounding box center [100, 12] width 25 height 9
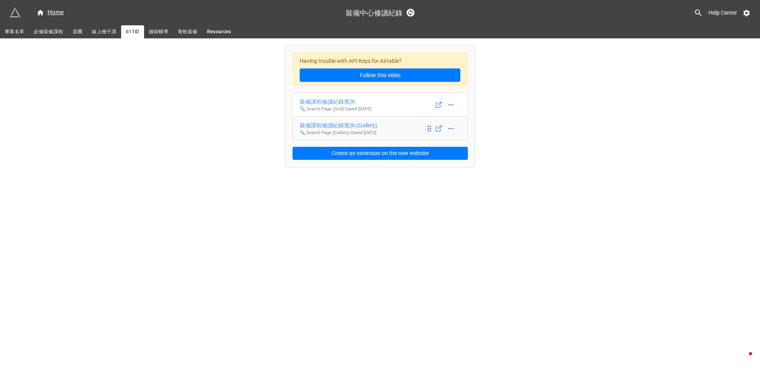
click at [343, 130] on p "🔍 Search Page (Gallery) - Saved 7 days ago" at bounding box center [339, 133] width 78 height 6
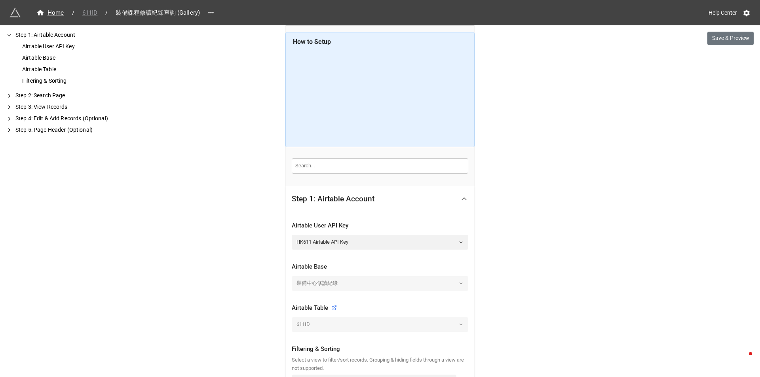
click at [90, 9] on span "611ID" at bounding box center [90, 12] width 25 height 9
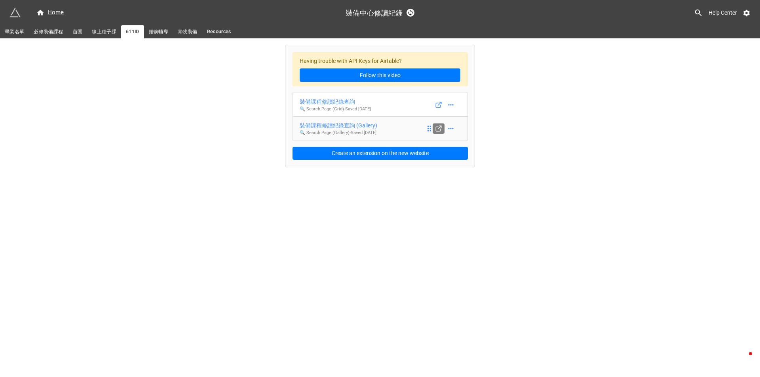
click at [440, 130] on icon at bounding box center [438, 129] width 4 height 4
click at [347, 128] on div "裝備課程修讀紀錄查詢 (Gallery)" at bounding box center [339, 125] width 78 height 9
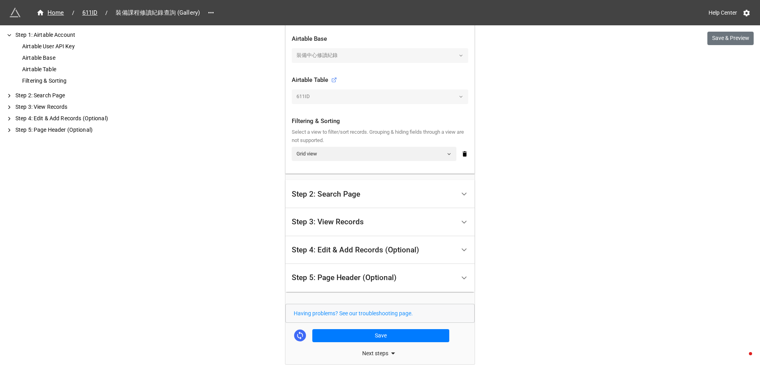
scroll to position [255, 0]
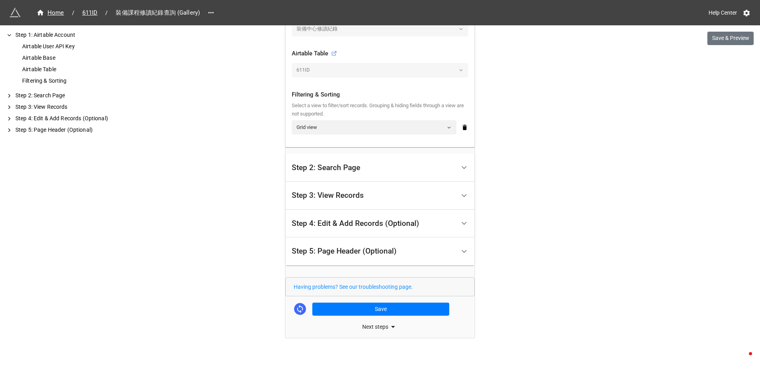
click at [453, 162] on div "Step 2: Search Page" at bounding box center [380, 168] width 189 height 28
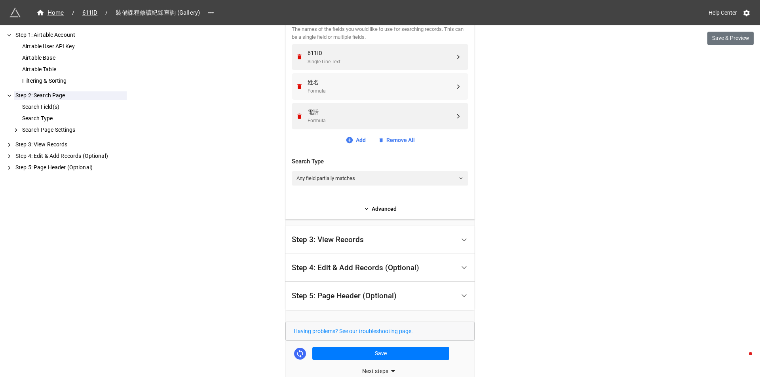
scroll to position [143, 0]
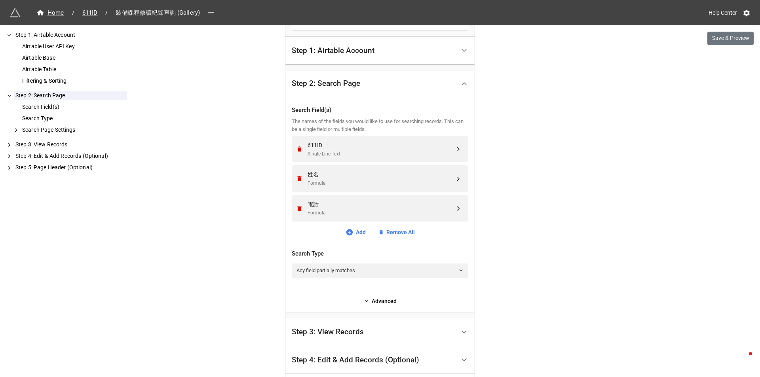
click at [402, 88] on div "Step 2: Search Page" at bounding box center [374, 83] width 164 height 19
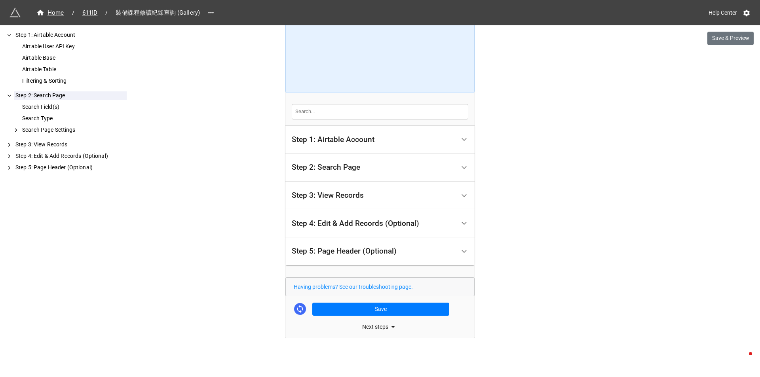
scroll to position [54, 0]
click at [377, 191] on div "Step 3: View Records" at bounding box center [374, 196] width 164 height 19
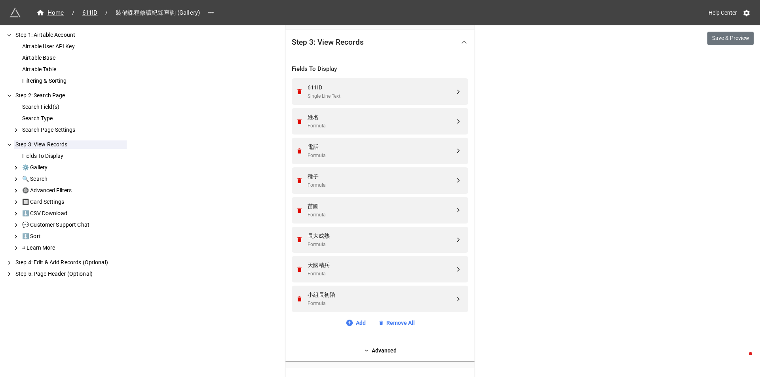
scroll to position [371, 0]
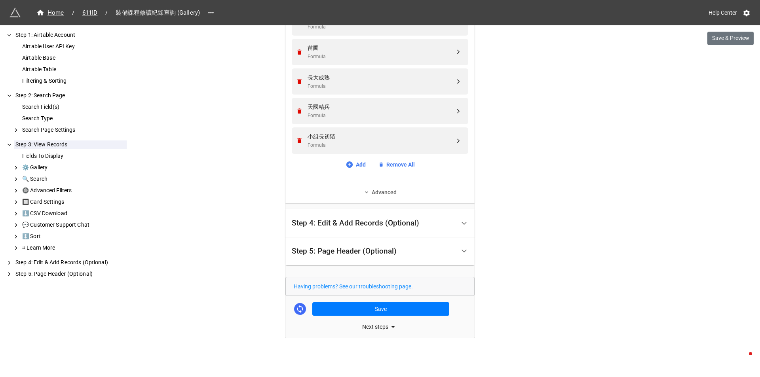
click at [370, 194] on link "Advanced" at bounding box center [380, 192] width 177 height 9
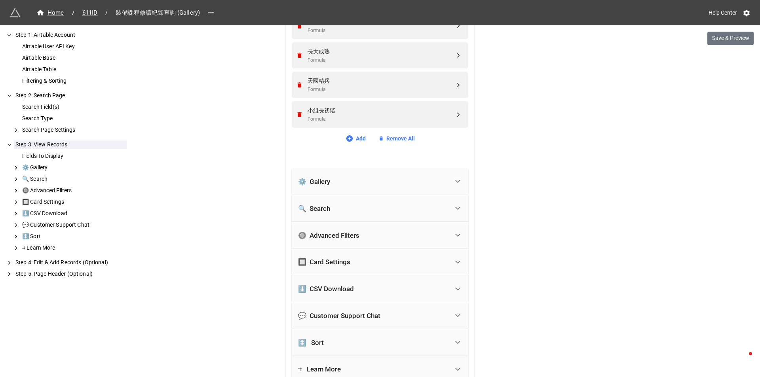
scroll to position [411, 0]
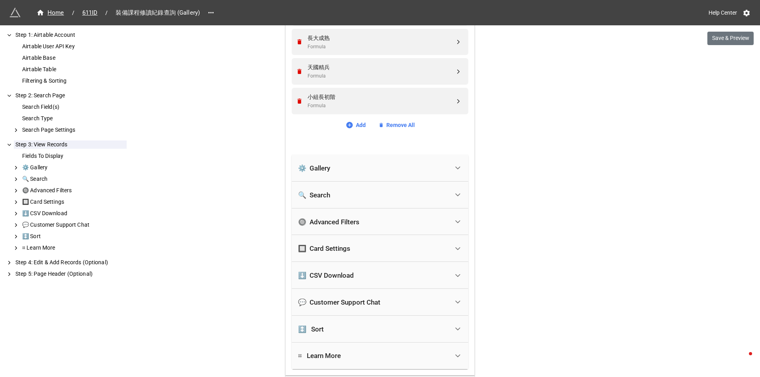
click at [367, 160] on div "⚙️ Gallery" at bounding box center [373, 168] width 151 height 17
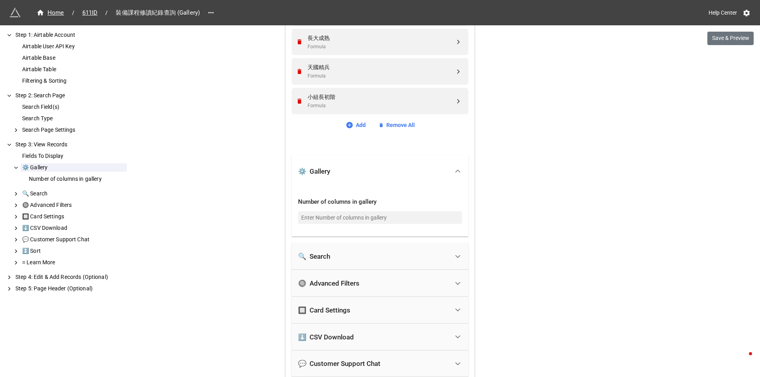
drag, startPoint x: 362, startPoint y: 253, endPoint x: 352, endPoint y: 253, distance: 10.7
click at [362, 253] on div "🔍 Search" at bounding box center [373, 256] width 151 height 17
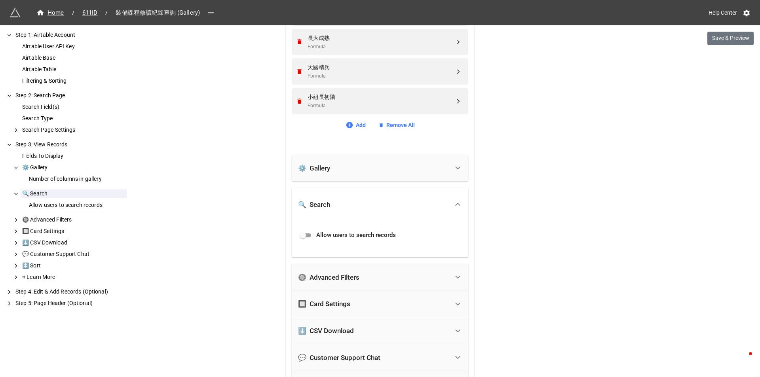
click at [345, 272] on div "🔘 Advanced Filters" at bounding box center [373, 277] width 151 height 17
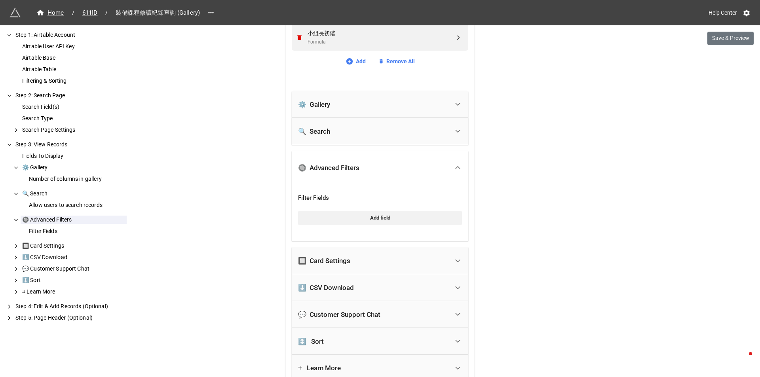
scroll to position [490, 0]
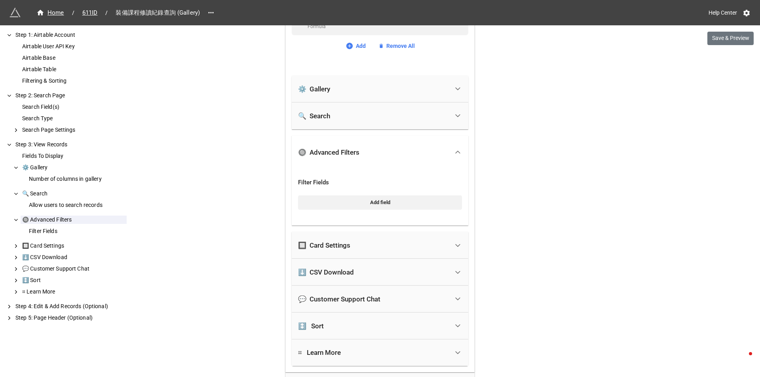
click at [350, 238] on div "🔲 Card Settings" at bounding box center [373, 245] width 151 height 17
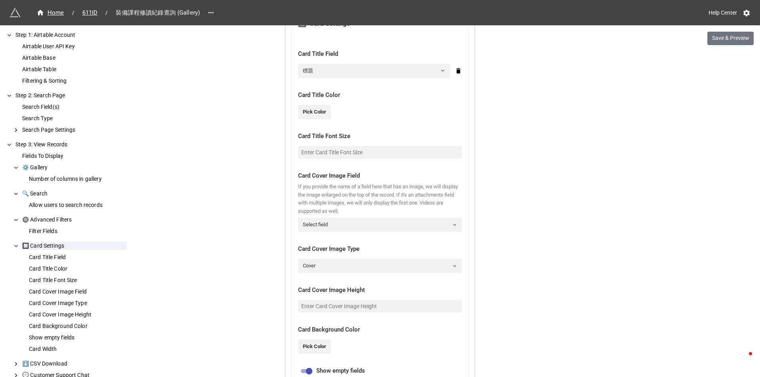
scroll to position [648, 0]
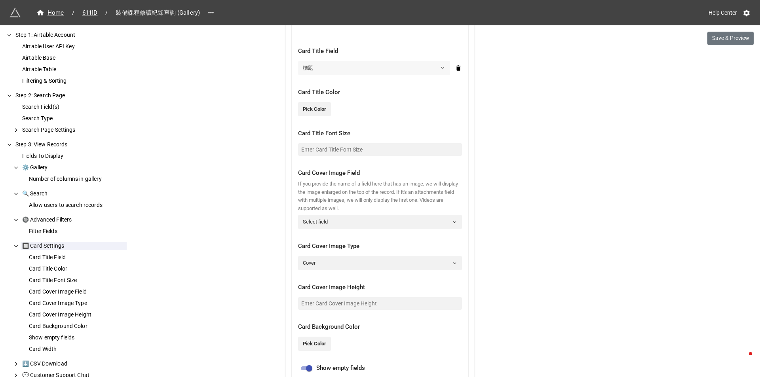
click at [395, 67] on link "標題" at bounding box center [374, 68] width 152 height 14
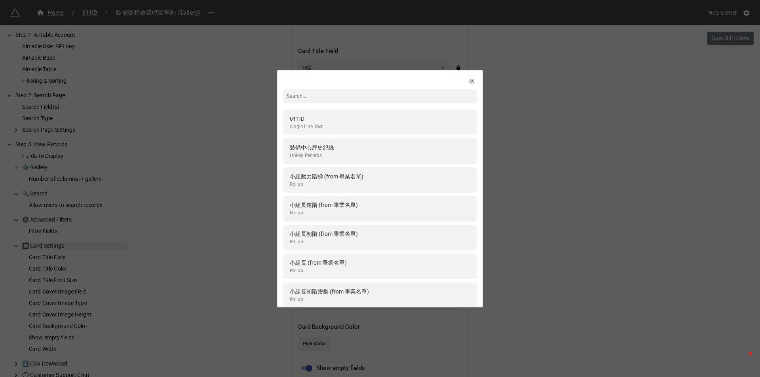
click at [216, 132] on div "611ID Single Line Text 裝備中心歷史紀錄 Linked Records 小組動力階梯 (from 畢業名單) Rollup 小組長進階 …" at bounding box center [380, 188] width 760 height 377
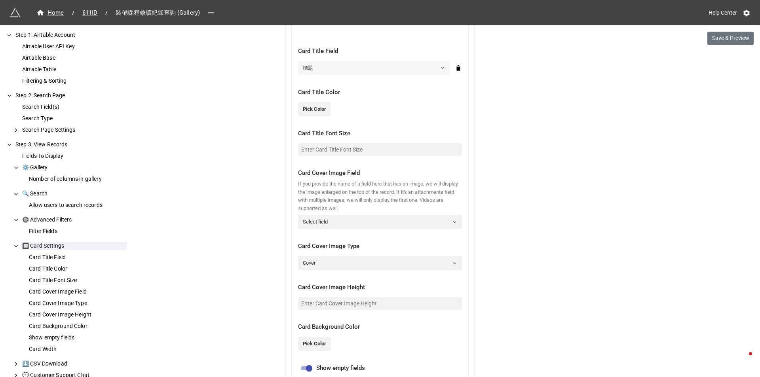
click at [366, 69] on link "標題" at bounding box center [374, 68] width 152 height 14
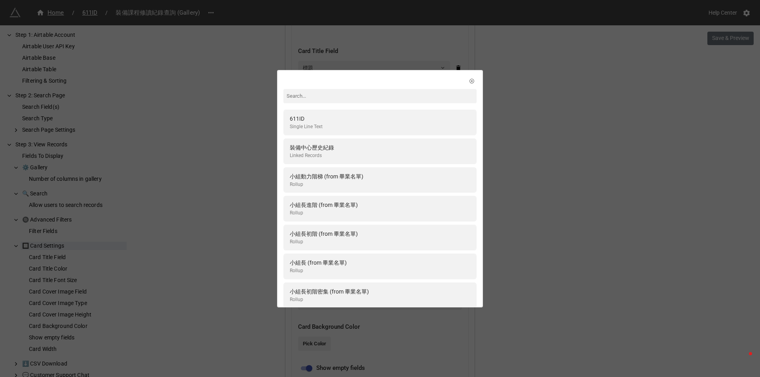
click at [246, 133] on div "611ID Single Line Text 裝備中心歷史紀錄 Linked Records 小組動力階梯 (from 畢業名單) Rollup 小組長進階 …" at bounding box center [380, 188] width 760 height 377
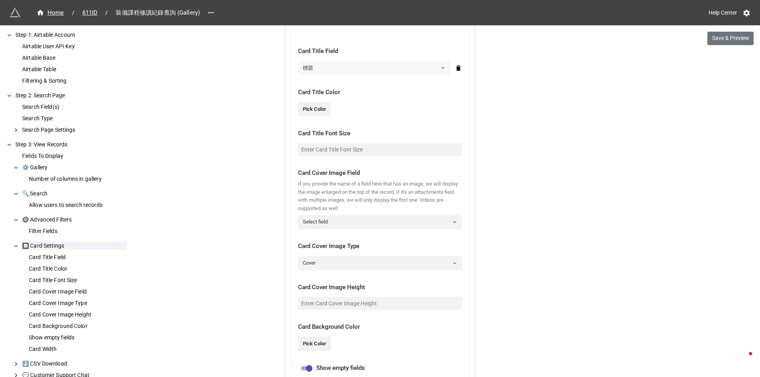
click at [339, 68] on link "標題" at bounding box center [374, 68] width 152 height 14
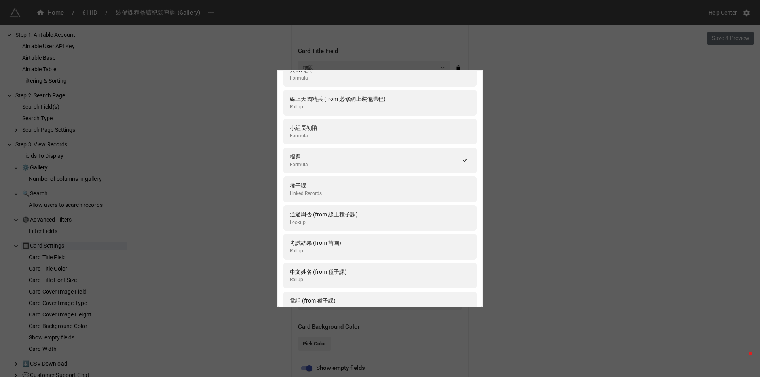
scroll to position [871, 0]
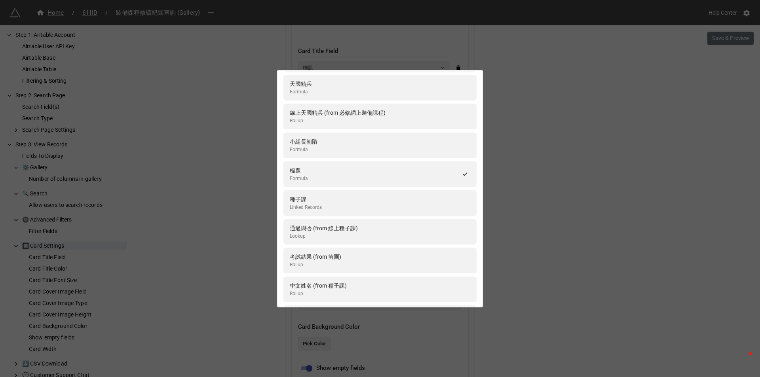
click at [232, 179] on div "611ID Single Line Text 裝備中心歷史紀錄 Linked Records 小組動力階梯 (from 畢業名單) Rollup 小組長進階 …" at bounding box center [380, 188] width 760 height 377
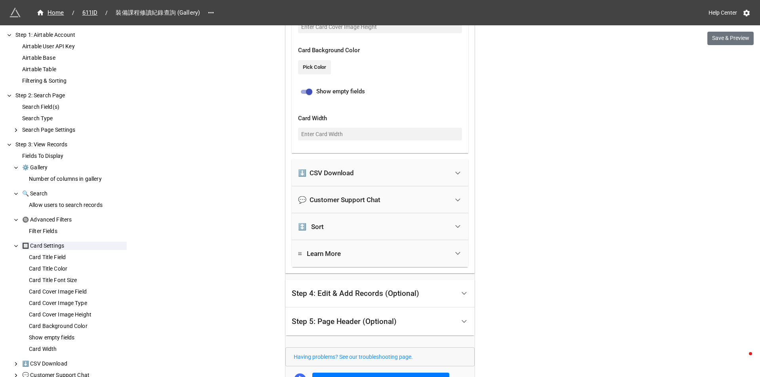
scroll to position [925, 0]
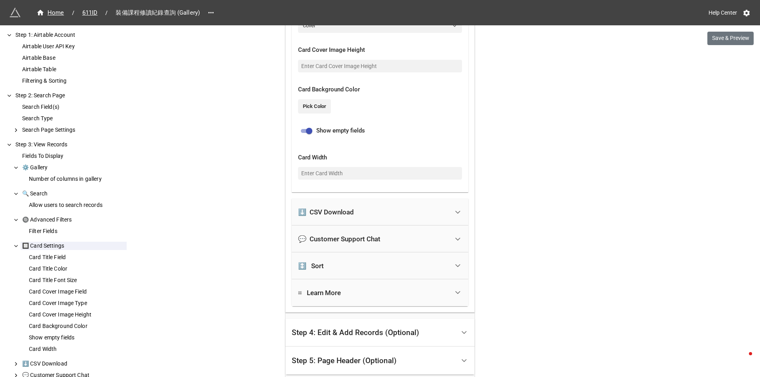
click at [345, 209] on div "⬇️ CSV Download" at bounding box center [326, 212] width 56 height 8
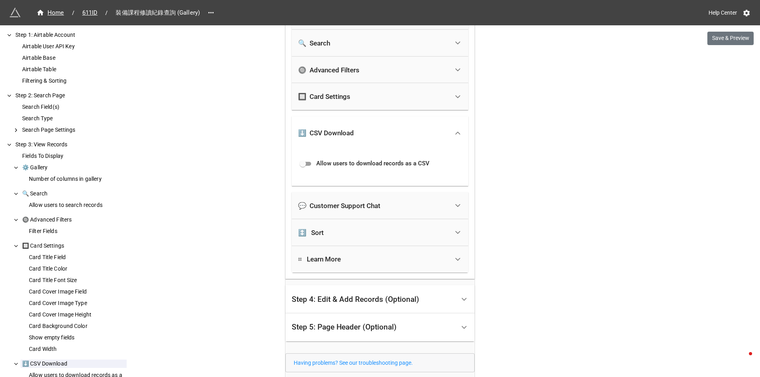
click at [334, 203] on div "💬 Customer Support Chat" at bounding box center [339, 206] width 82 height 8
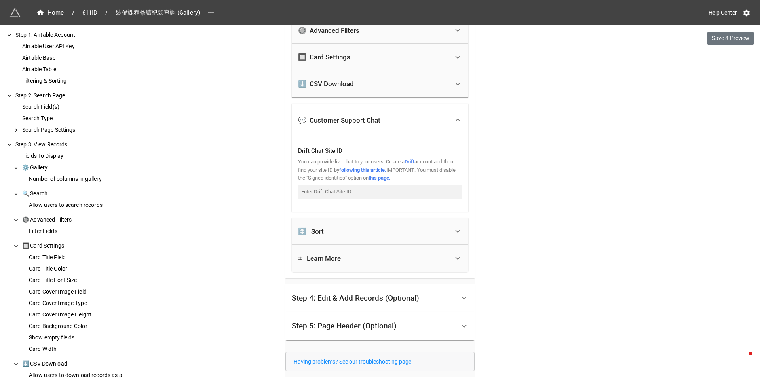
click at [329, 221] on div "↕️ Sort" at bounding box center [380, 231] width 177 height 27
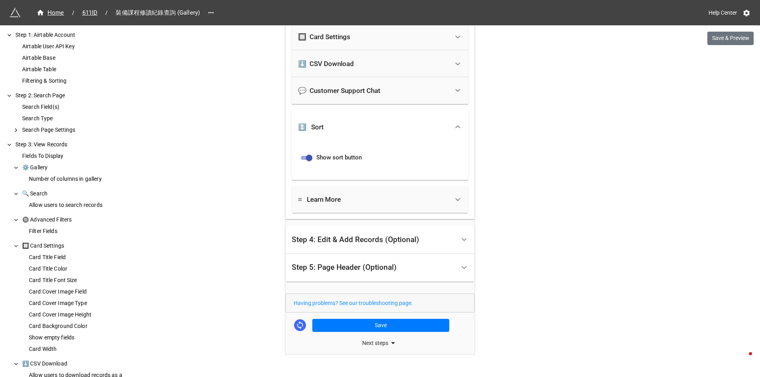
scroll to position [639, 0]
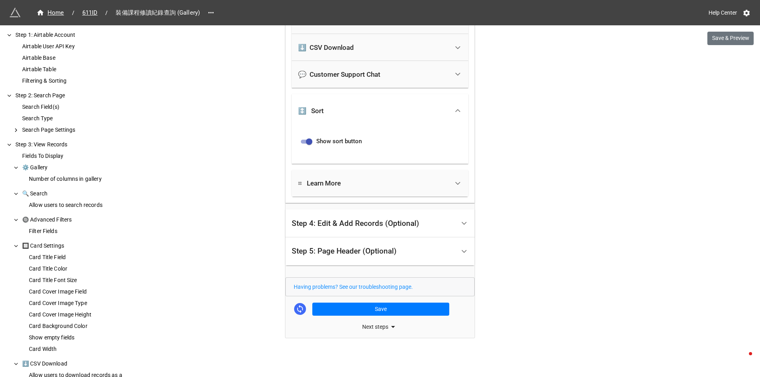
click at [333, 185] on div "⌗ Learn More" at bounding box center [319, 183] width 43 height 8
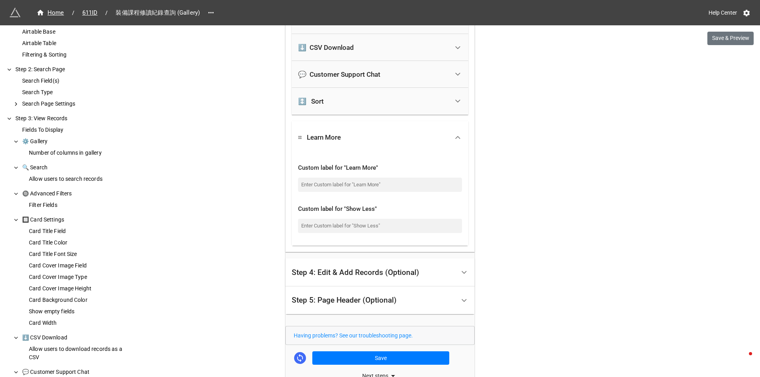
scroll to position [40, 0]
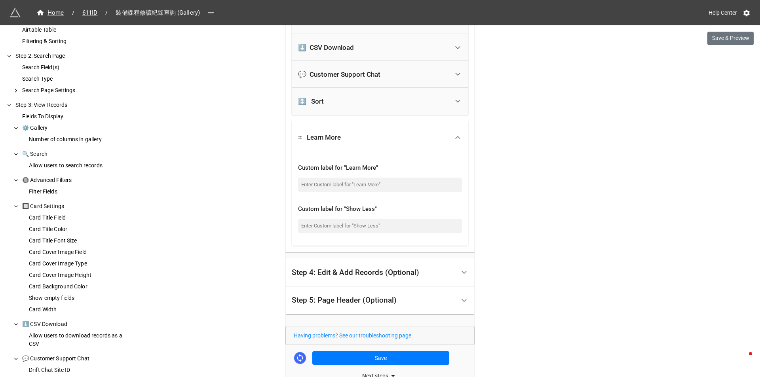
click at [376, 272] on div "Step 4: Edit & Add Records (Optional)" at bounding box center [356, 273] width 128 height 8
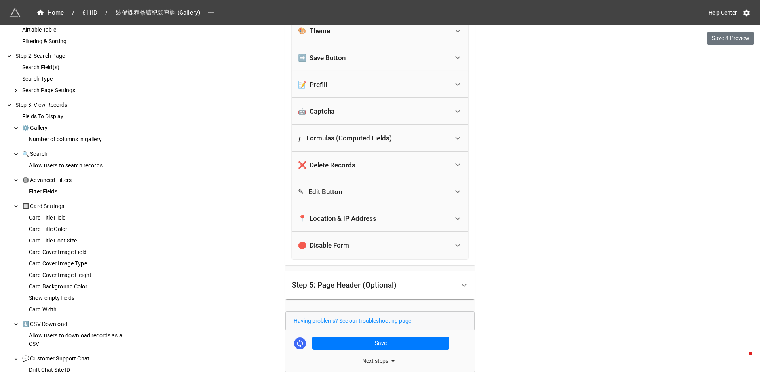
click at [355, 282] on div "Step 5: Page Header (Optional)" at bounding box center [344, 286] width 105 height 8
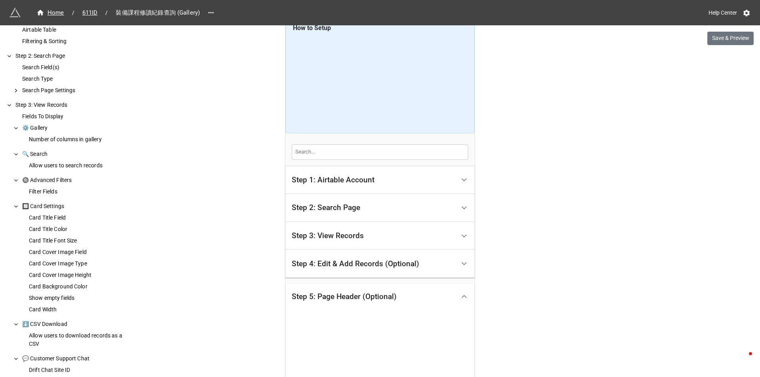
scroll to position [0, 0]
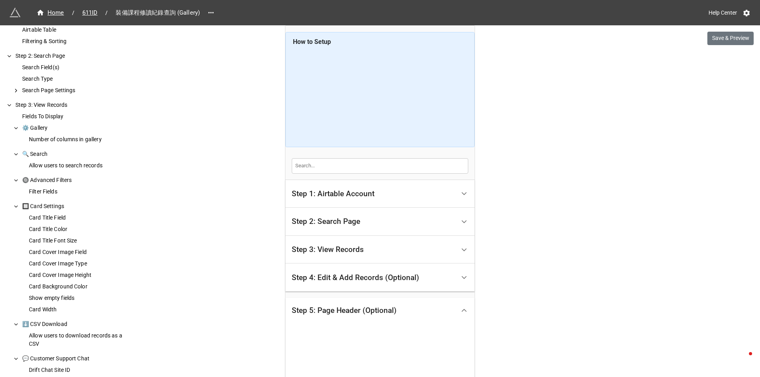
click at [428, 203] on div "Step 1: Airtable Account" at bounding box center [374, 194] width 164 height 19
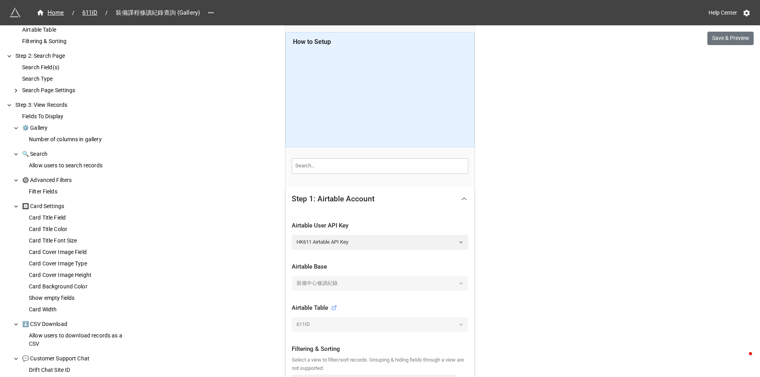
click at [259, 232] on div "Home / 611ID / 裝備課程修讀紀錄查詢 (Gallery) Help Center Save & Preview How to Setup Ste…" at bounding box center [380, 316] width 760 height 632
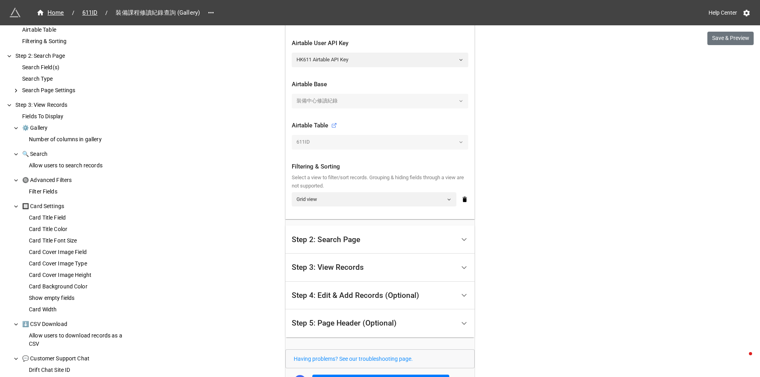
scroll to position [158, 0]
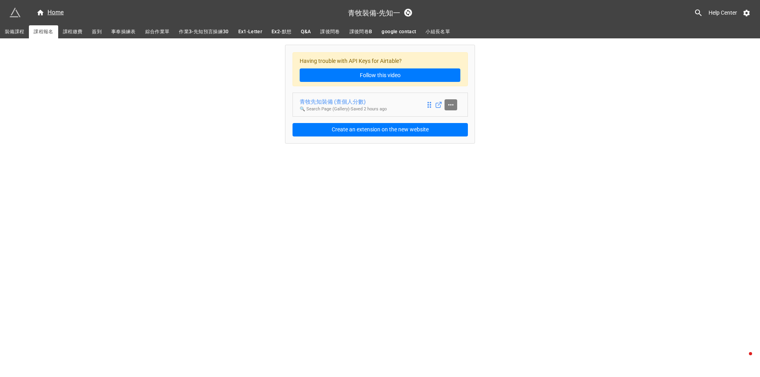
click at [446, 105] on link at bounding box center [451, 104] width 13 height 11
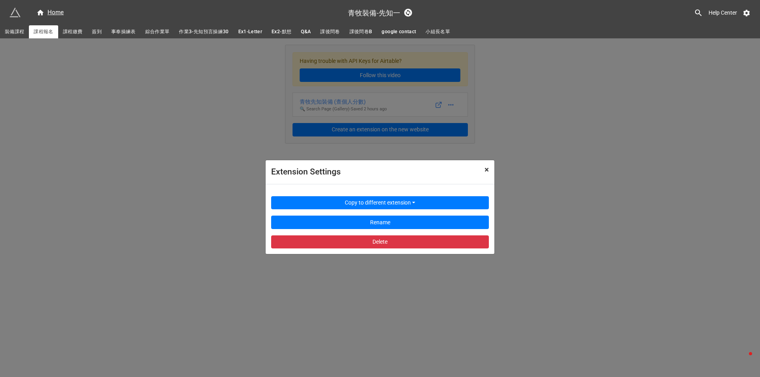
click at [486, 171] on span "×" at bounding box center [487, 170] width 4 height 10
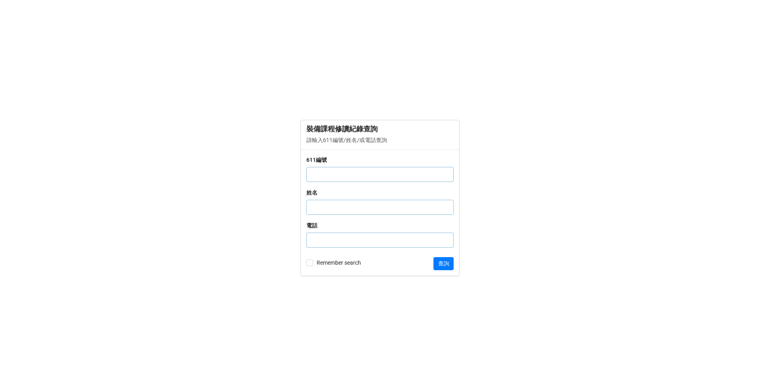
click at [343, 179] on input "text" at bounding box center [380, 174] width 147 height 15
type input "1004452"
click button "查詢" at bounding box center [444, 263] width 20 height 13
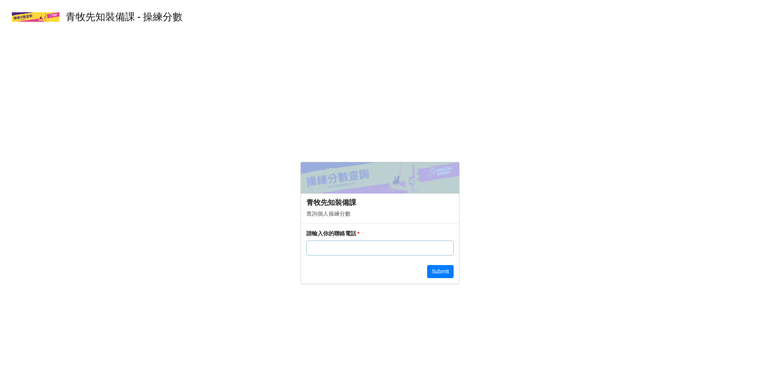
drag, startPoint x: 0, startPoint y: 0, endPoint x: 256, endPoint y: 162, distance: 303.1
click at [256, 162] on form "青牧先知裝備課 查詢個人操練分數 請輸入你的聯絡電話 * Submit" at bounding box center [380, 223] width 760 height 296
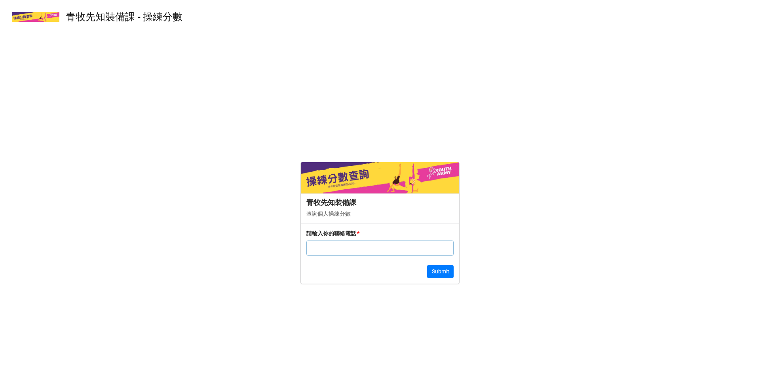
click at [285, 208] on form "青牧先知裝備課 查詢個人操練分數 請輸入你的聯絡電話 * Submit" at bounding box center [380, 223] width 760 height 296
click at [376, 249] on input "text" at bounding box center [380, 248] width 147 height 15
type input "68475453"
click button "Submit" at bounding box center [440, 271] width 27 height 13
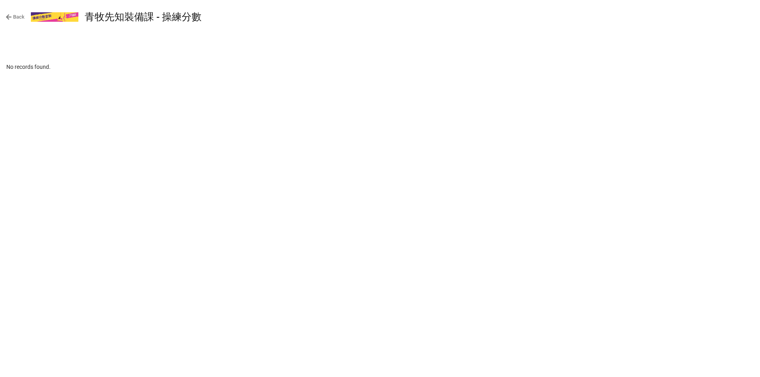
click at [13, 20] on link "Back" at bounding box center [15, 17] width 19 height 8
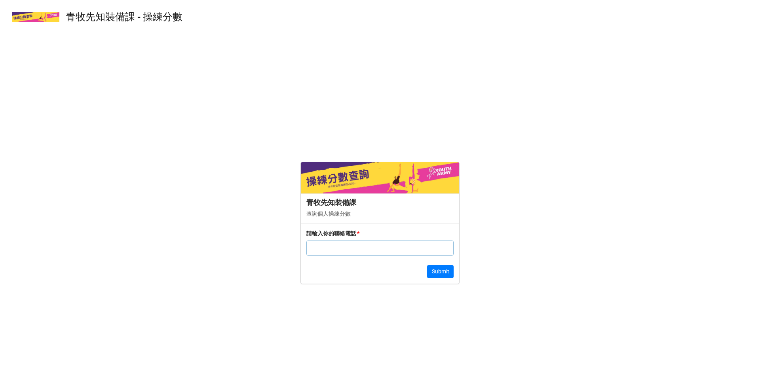
click at [244, 67] on div "青牧先知裝備課 - 操練分數 ​ 青牧先知裝備課 查詢個人操練分數 請輸入你的聯絡電話 * Submit" at bounding box center [380, 188] width 760 height 377
click at [236, 122] on form "青牧先知裝備課 查詢個人操練分數 請輸入你的聯絡電話 * Submit" at bounding box center [380, 223] width 760 height 296
click at [359, 250] on input "text" at bounding box center [380, 248] width 147 height 15
type input "68475453"
click button "Submit" at bounding box center [440, 271] width 27 height 13
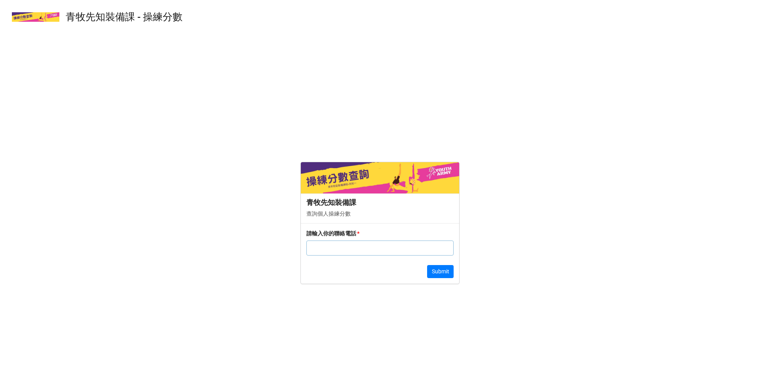
click at [330, 253] on input "text" at bounding box center [380, 248] width 147 height 15
type input "68475453"
click button "Submit" at bounding box center [440, 271] width 27 height 13
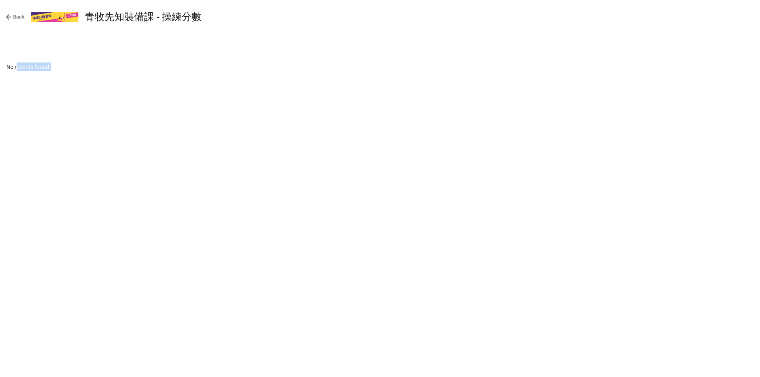
drag, startPoint x: 32, startPoint y: 60, endPoint x: 157, endPoint y: 74, distance: 126.3
click at [157, 74] on div "Back 青牧先知裝備課 - 操練分數 ​ No records found." at bounding box center [380, 39] width 760 height 78
click at [2, 72] on div "Back 青牧先知裝備課 - 操練分數 ​ No records found." at bounding box center [380, 39] width 760 height 78
drag, startPoint x: 4, startPoint y: 70, endPoint x: 118, endPoint y: 73, distance: 114.1
click at [118, 73] on div "Back 青牧先知裝備課 - 操練分數 ​ No records found." at bounding box center [380, 39] width 760 height 78
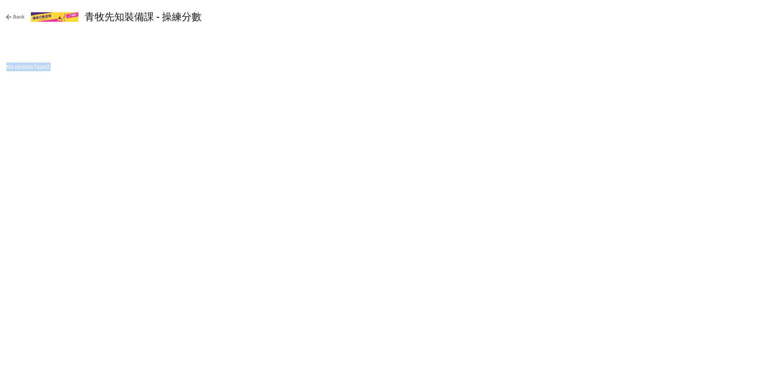
click at [111, 85] on div "Back 青牧先知裝備課 - 操練分數 ​ No records found." at bounding box center [380, 188] width 760 height 377
drag, startPoint x: 5, startPoint y: 67, endPoint x: 103, endPoint y: 72, distance: 97.6
click at [102, 72] on div "Back 青牧先知裝備課 - 操練分數 ​ No records found." at bounding box center [380, 39] width 760 height 78
click at [103, 73] on div "Back 青牧先知裝備課 - 操練分數 ​ No records found." at bounding box center [380, 39] width 760 height 78
